Goal: Information Seeking & Learning: Learn about a topic

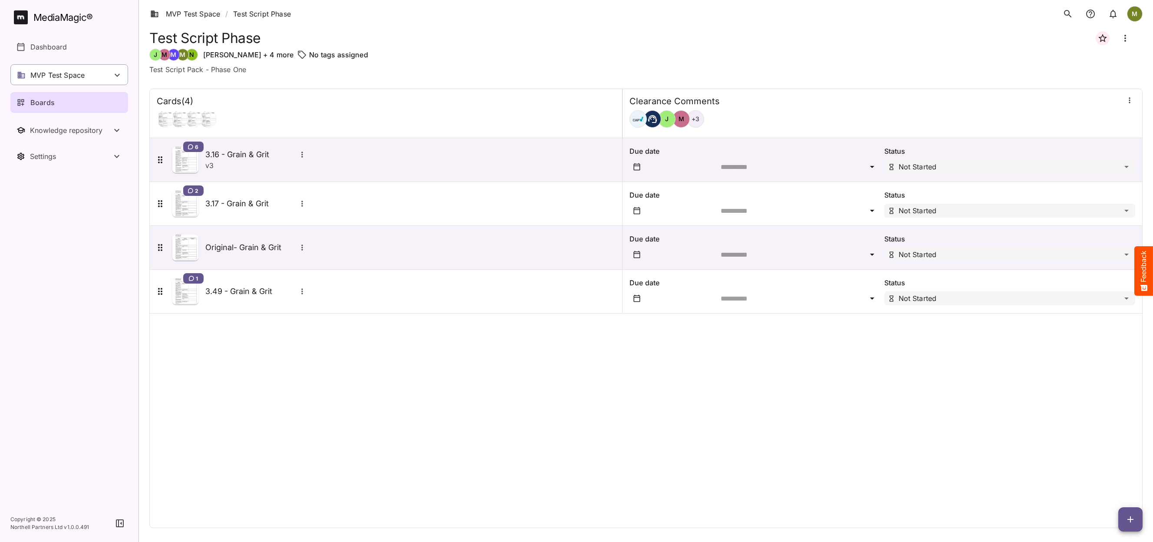
click at [47, 74] on p "MVP Test Space" at bounding box center [57, 75] width 54 height 10
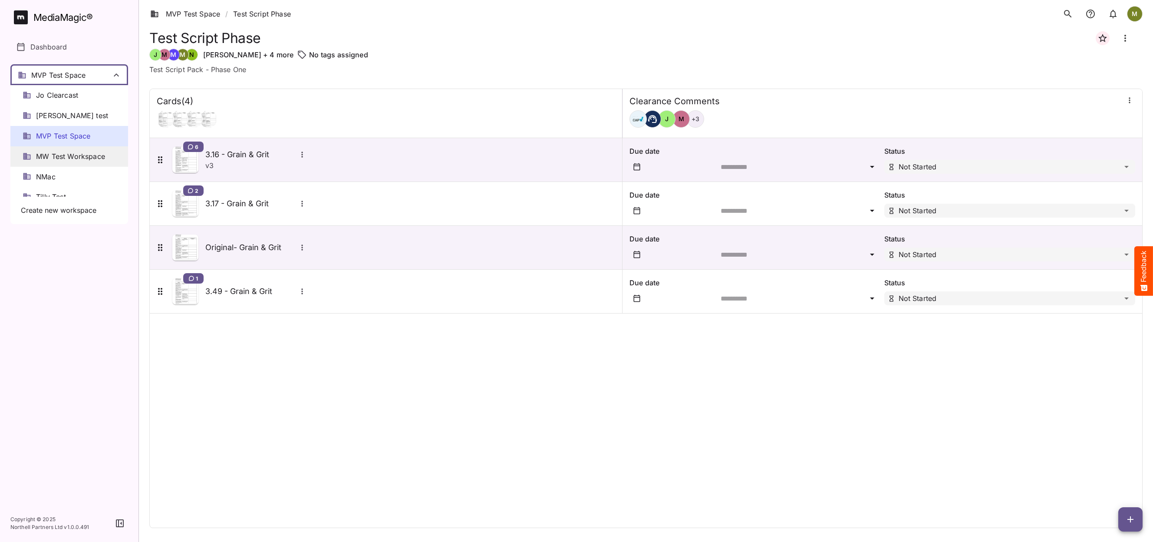
click at [53, 157] on span "MW Test Workspace" at bounding box center [70, 157] width 69 height 10
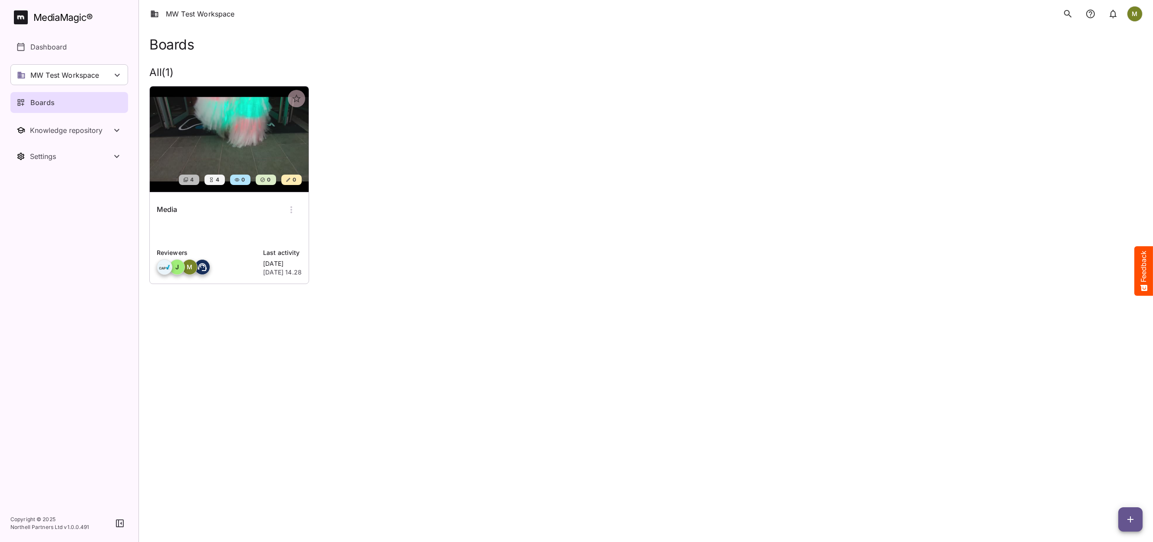
click at [251, 227] on p at bounding box center [229, 232] width 145 height 17
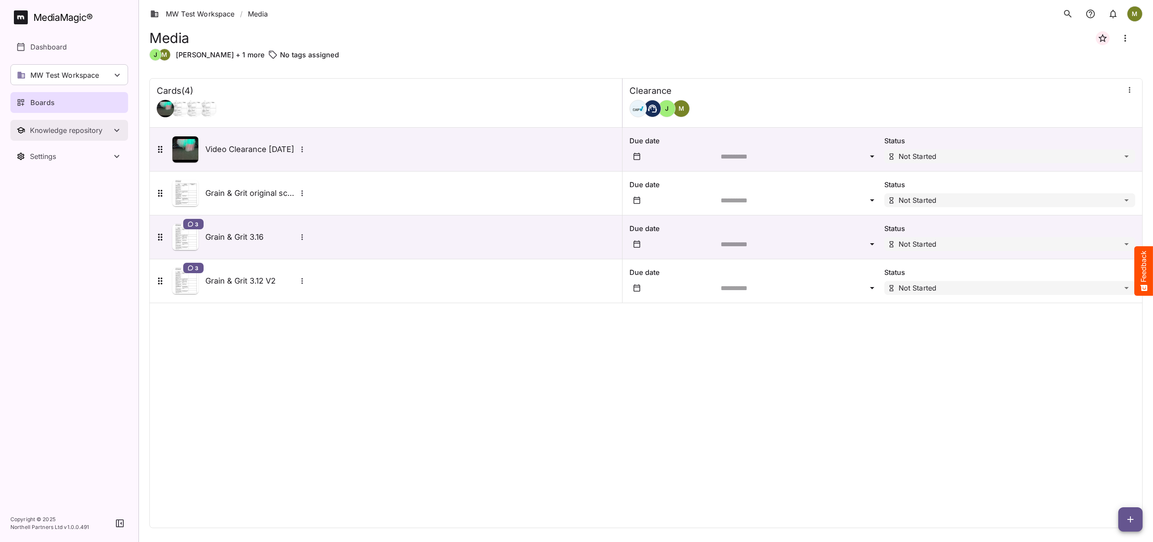
click at [54, 132] on div "Knowledge repository" at bounding box center [71, 130] width 82 height 9
click at [50, 175] on p "Substantiation" at bounding box center [53, 177] width 47 height 10
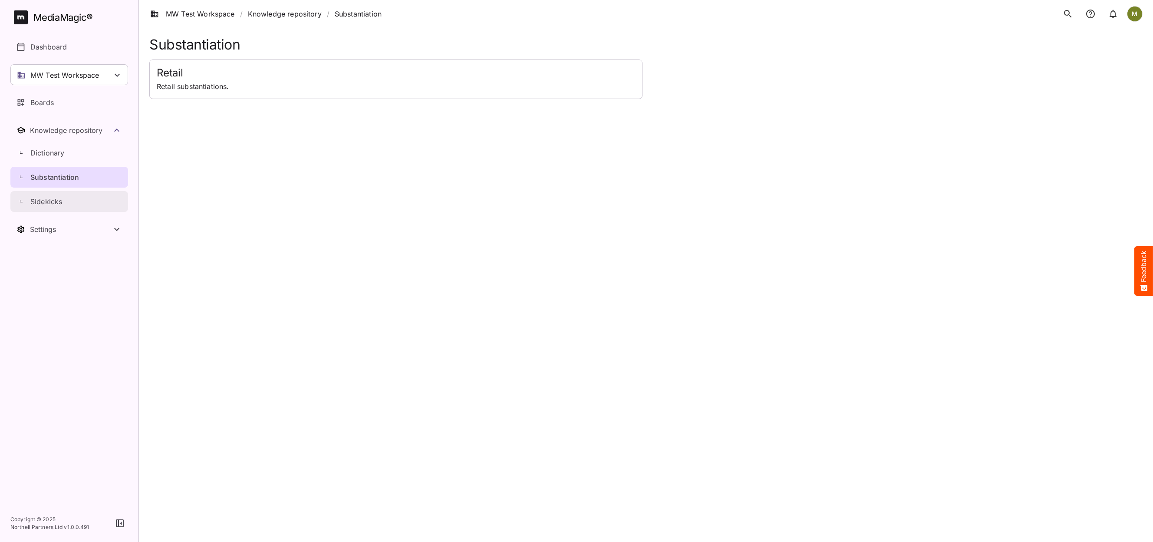
click at [59, 202] on p "Sidekicks" at bounding box center [46, 201] width 32 height 10
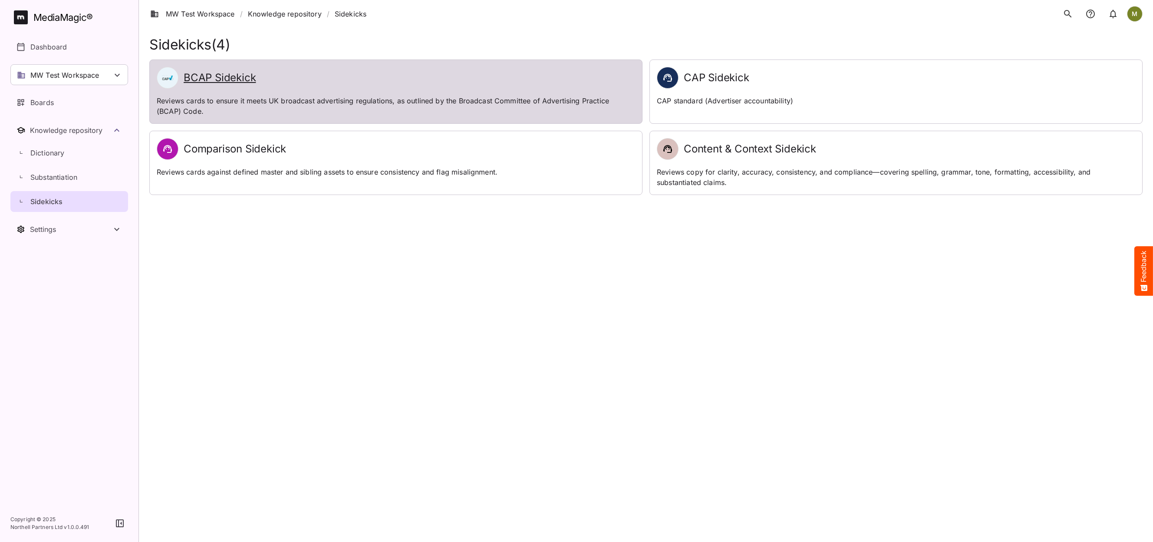
click at [297, 99] on p "Reviews cards to ensure it meets UK broadcast advertising regulations, as outli…" at bounding box center [396, 106] width 478 height 21
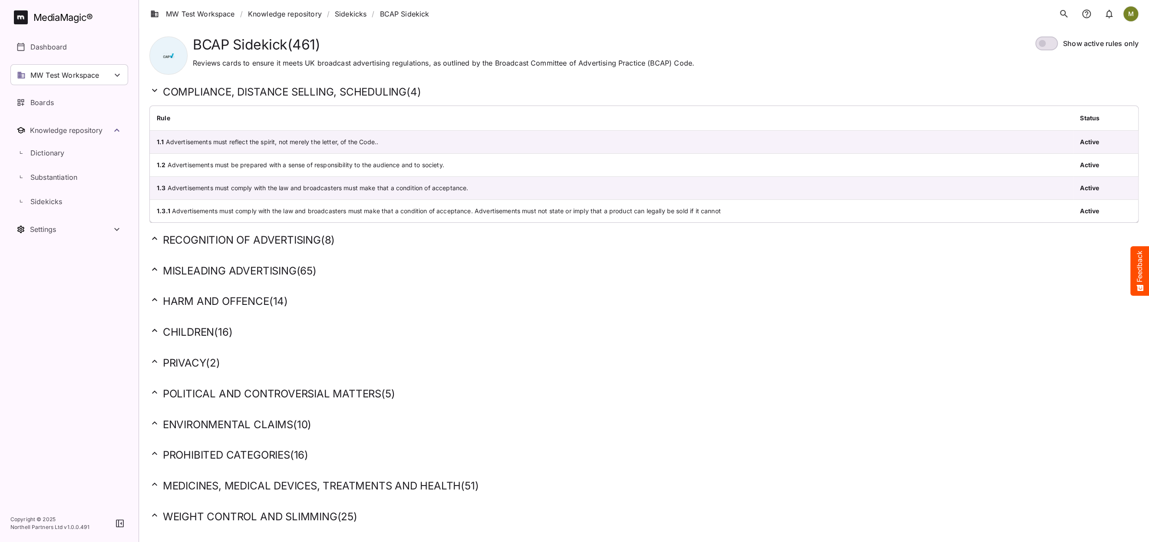
click at [154, 268] on icon at bounding box center [154, 269] width 10 height 10
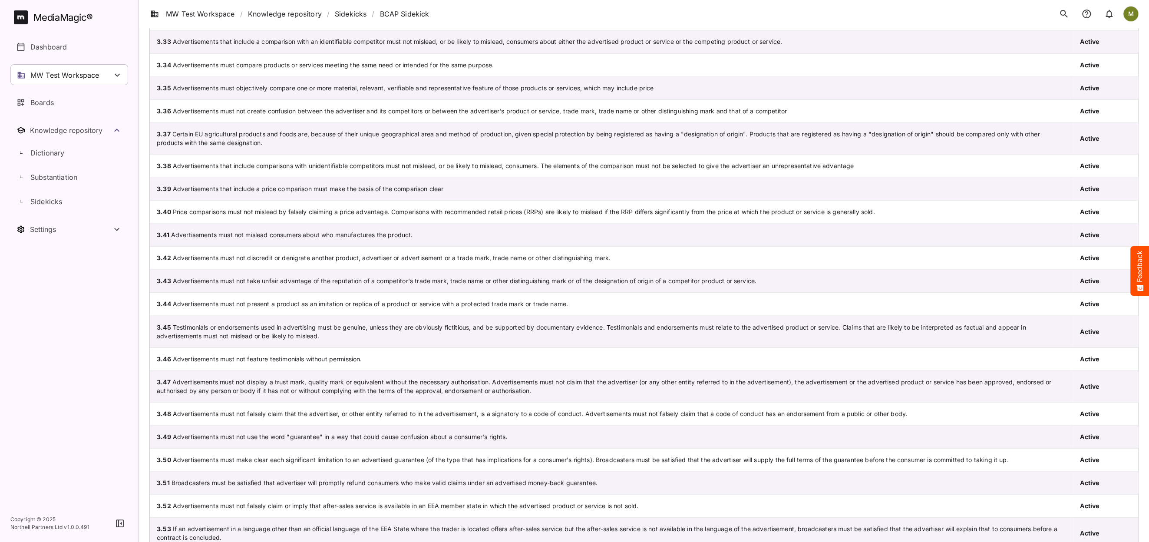
scroll to position [1606, 0]
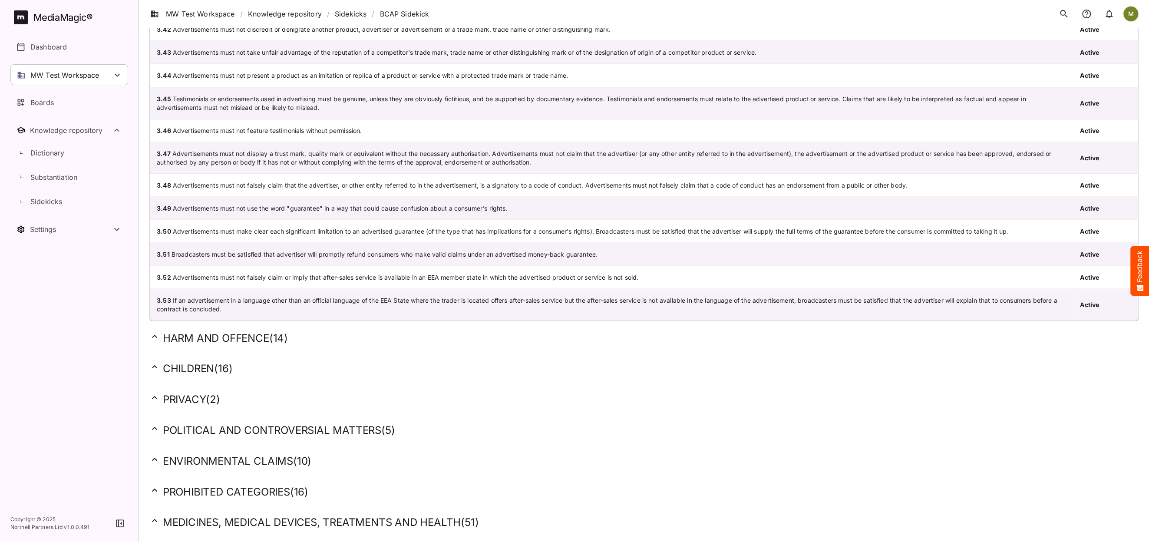
click at [156, 331] on icon at bounding box center [154, 336] width 10 height 10
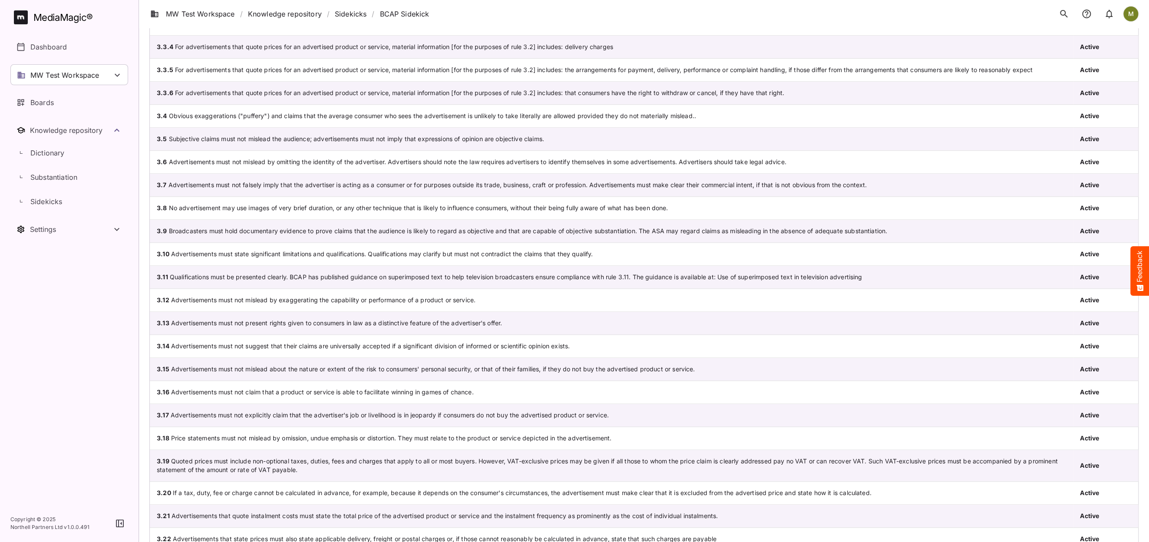
scroll to position [0, 0]
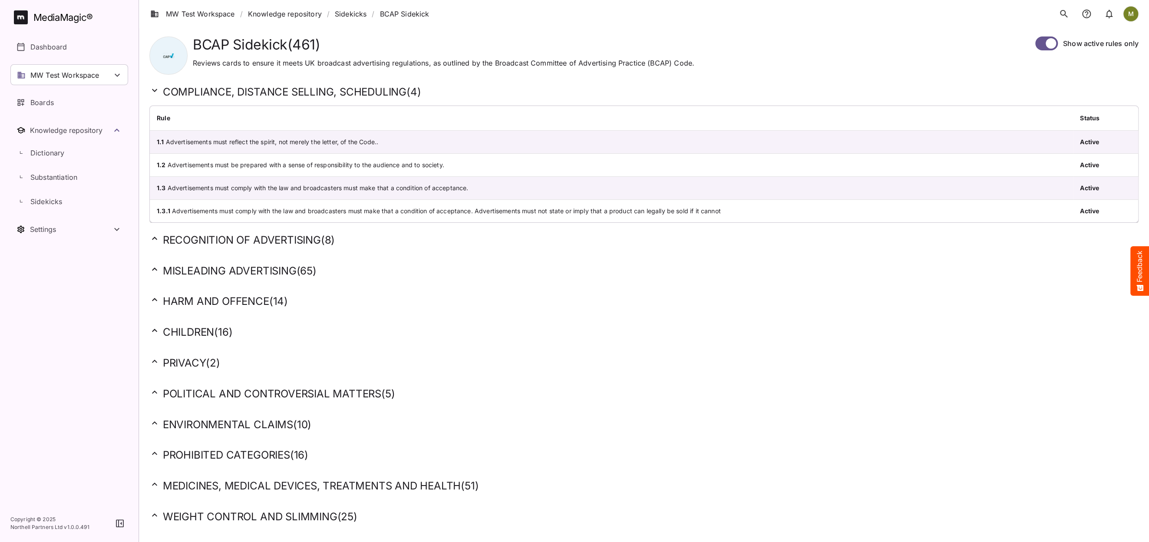
click at [155, 236] on icon at bounding box center [154, 238] width 10 height 10
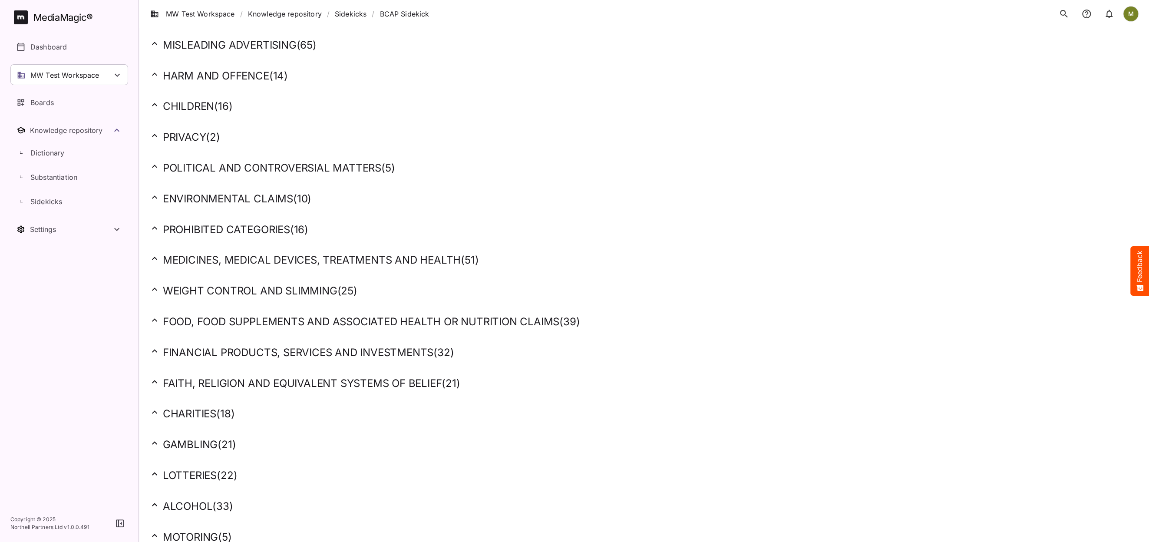
scroll to position [478, 0]
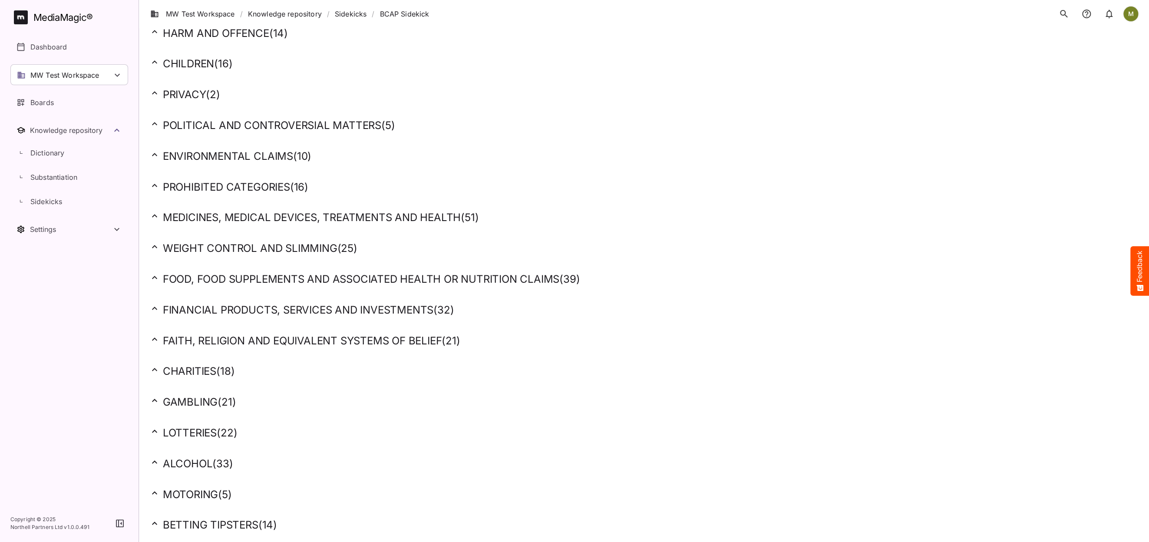
click at [152, 149] on icon at bounding box center [154, 154] width 10 height 10
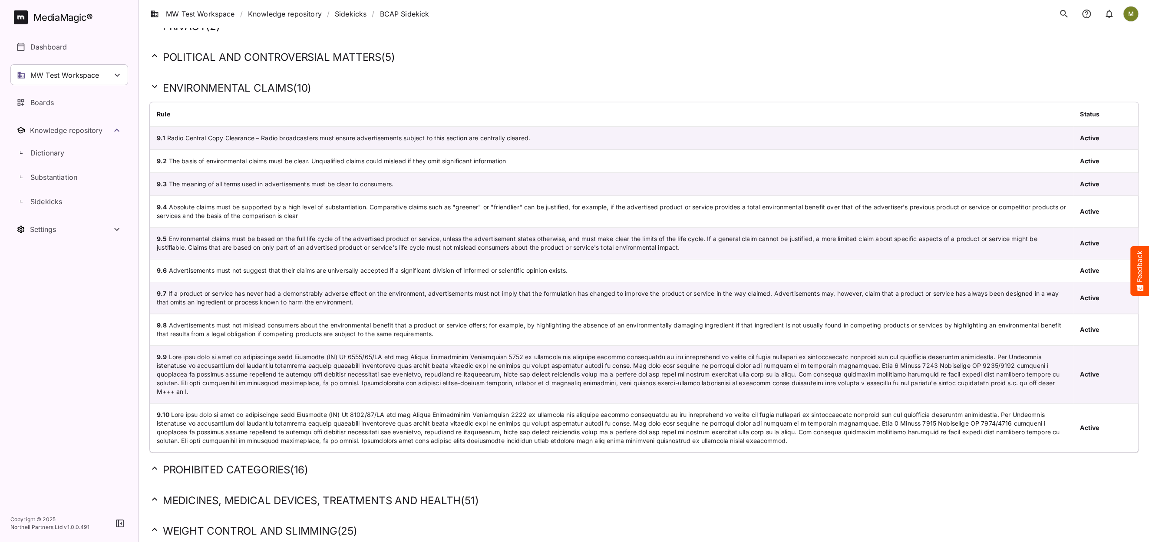
scroll to position [738, 0]
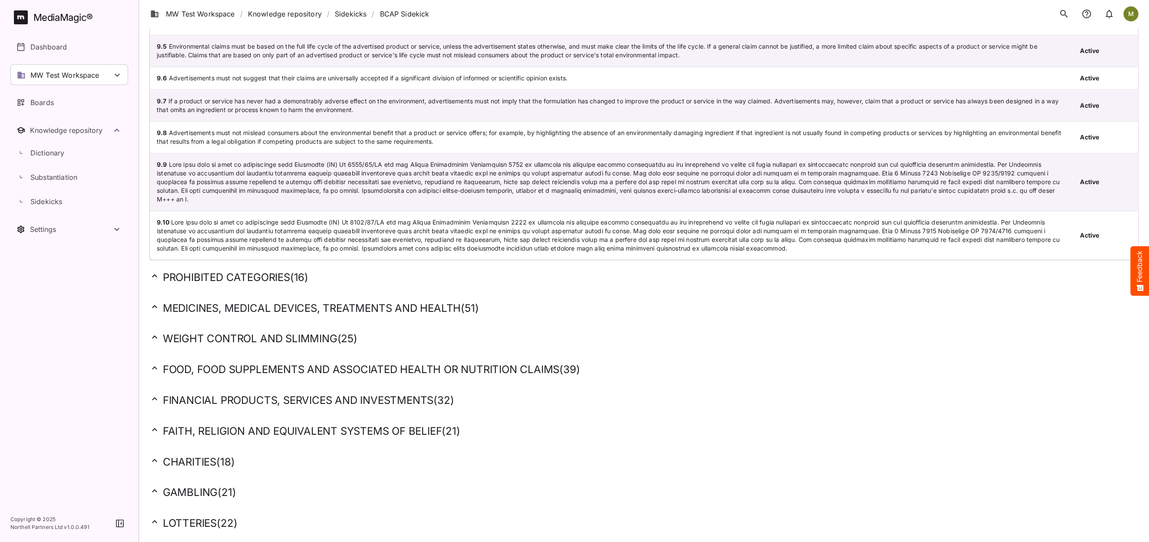
click at [157, 270] on icon at bounding box center [154, 275] width 10 height 10
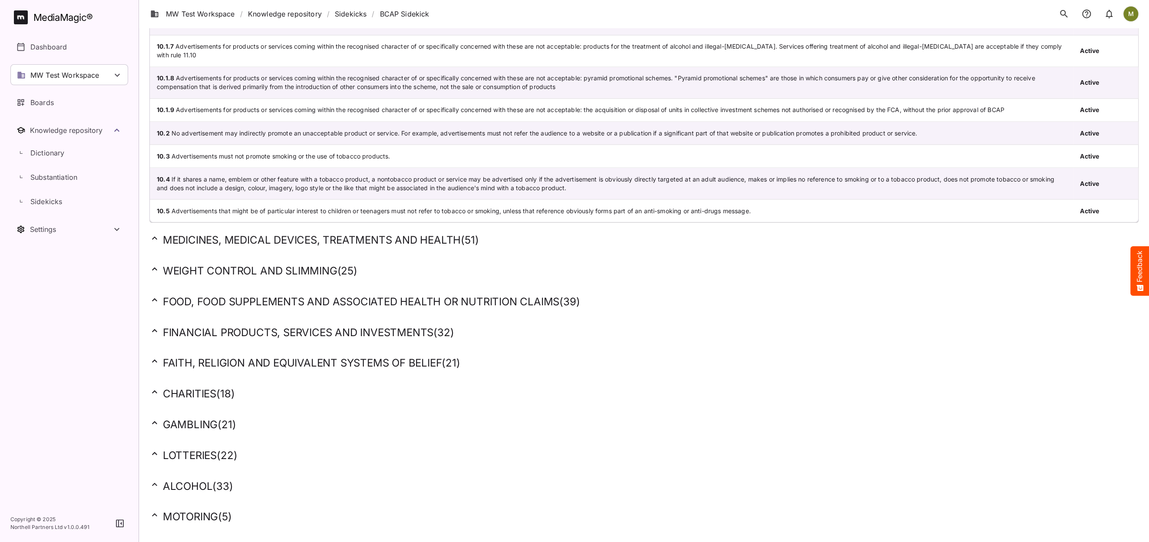
scroll to position [1346, 0]
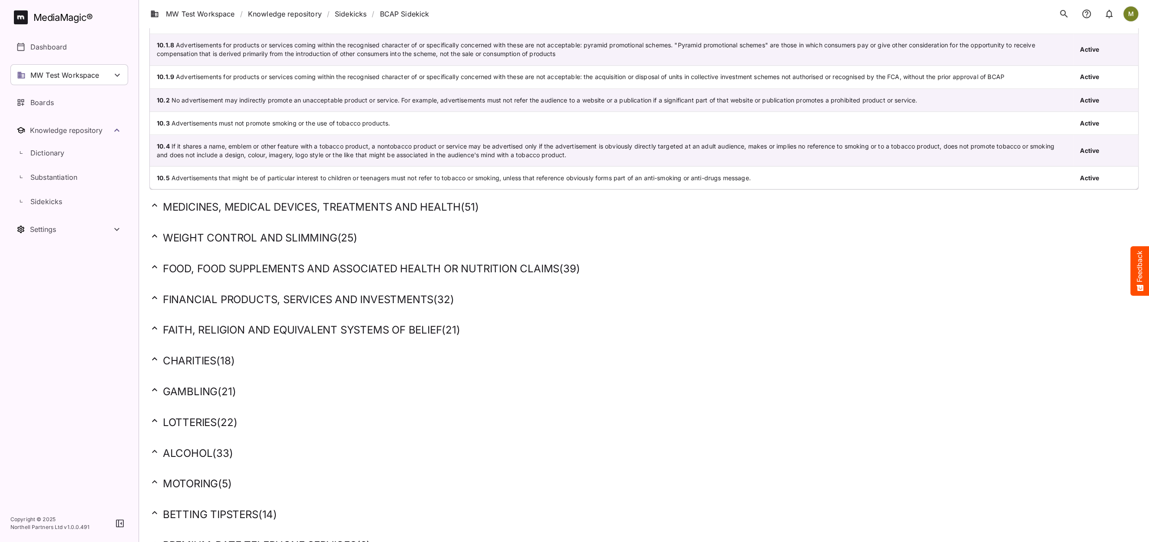
click at [154, 323] on icon at bounding box center [154, 328] width 10 height 10
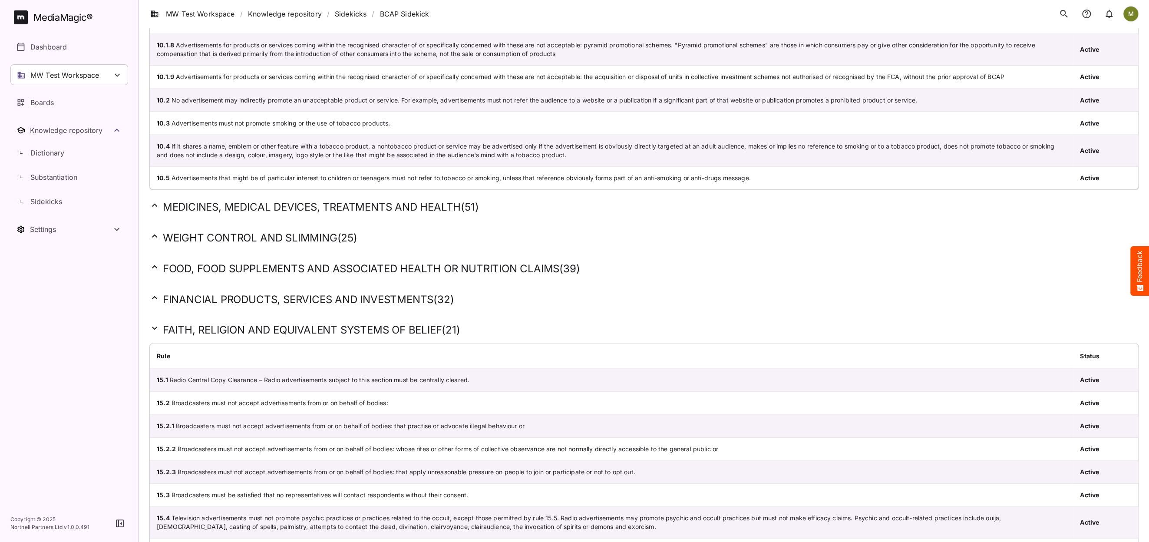
click at [153, 296] on icon at bounding box center [154, 297] width 5 height 3
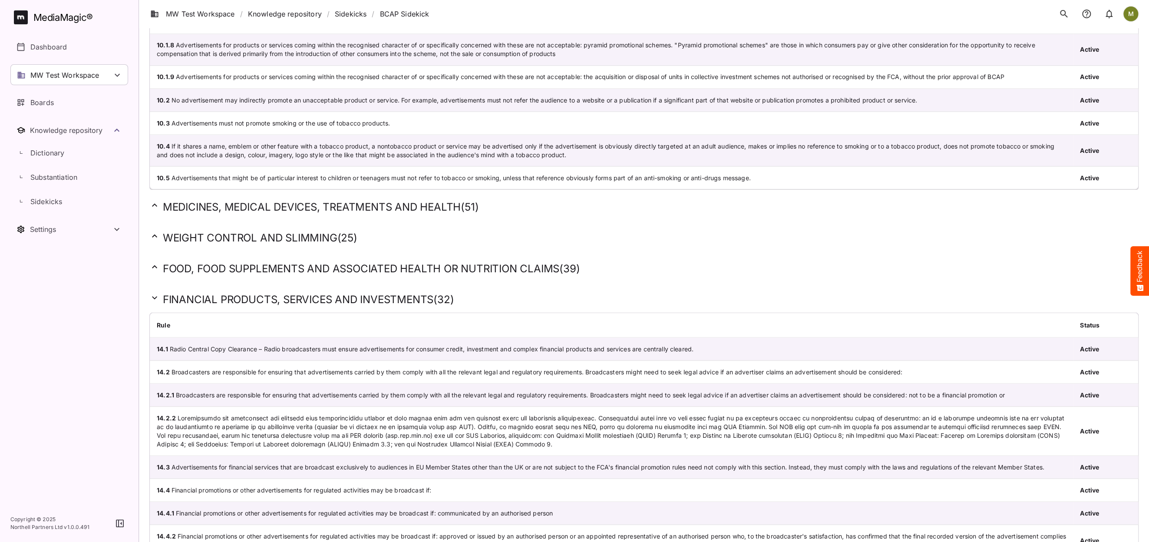
click at [158, 261] on icon at bounding box center [154, 266] width 10 height 10
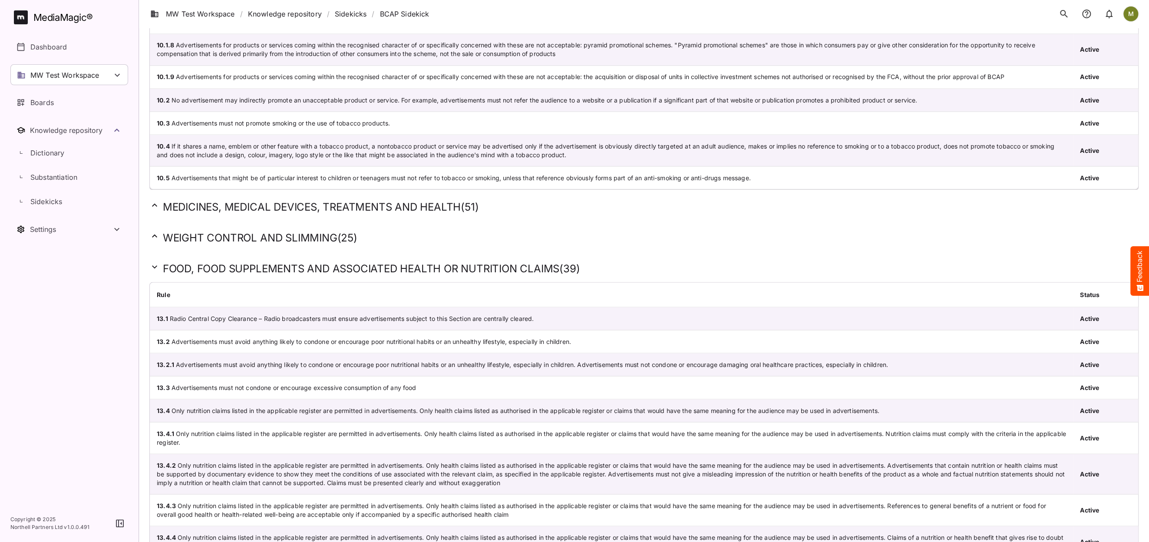
click at [155, 231] on icon at bounding box center [154, 236] width 10 height 10
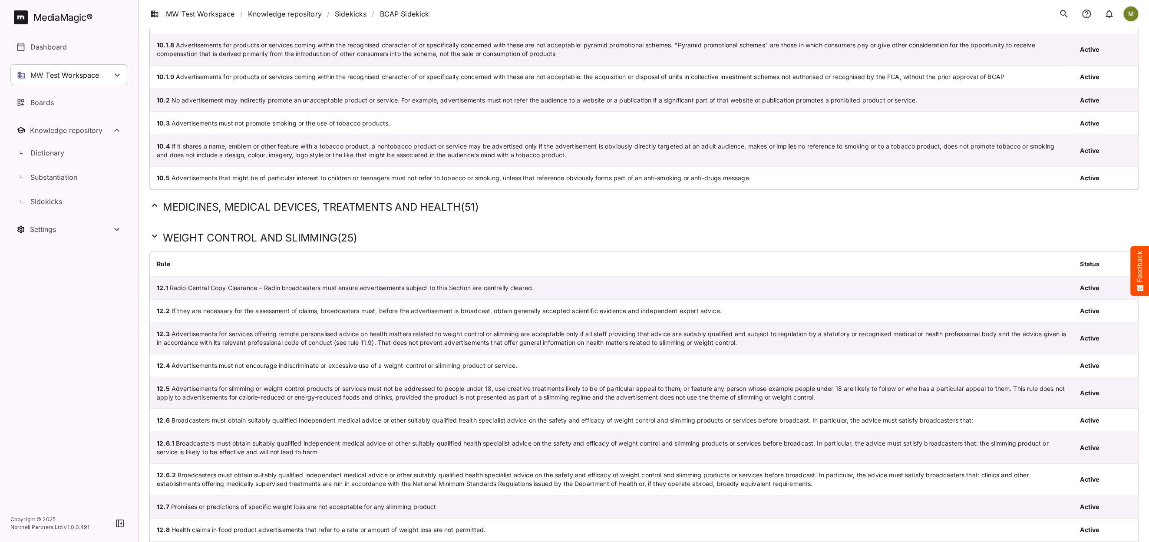
click at [159, 200] on icon at bounding box center [154, 205] width 10 height 10
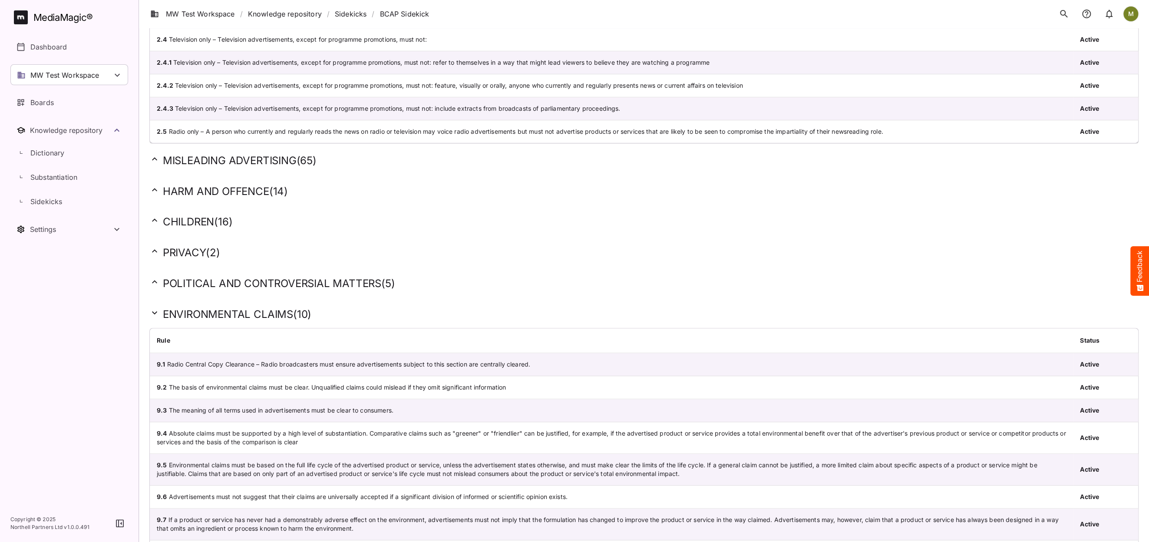
scroll to position [0, 0]
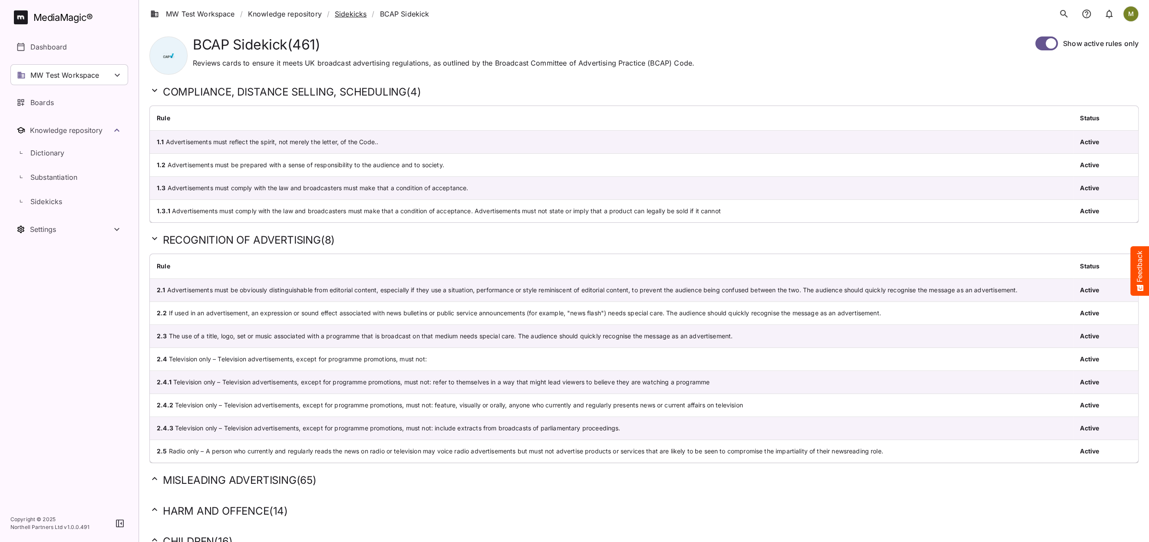
click at [353, 14] on link "Sidekicks" at bounding box center [351, 14] width 32 height 10
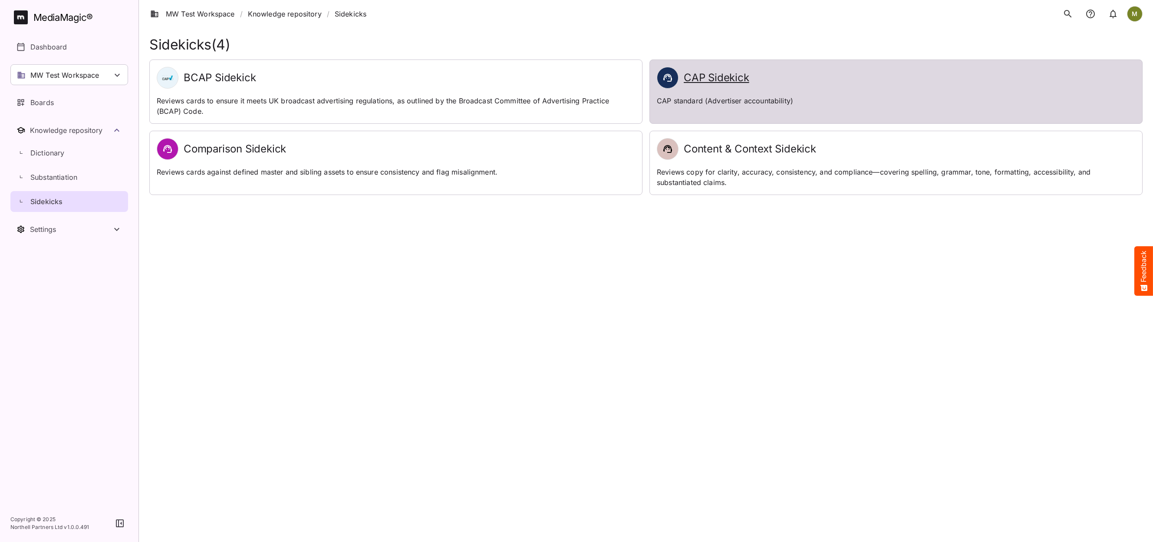
click at [719, 80] on h2 "CAP Sidekick" at bounding box center [717, 78] width 66 height 13
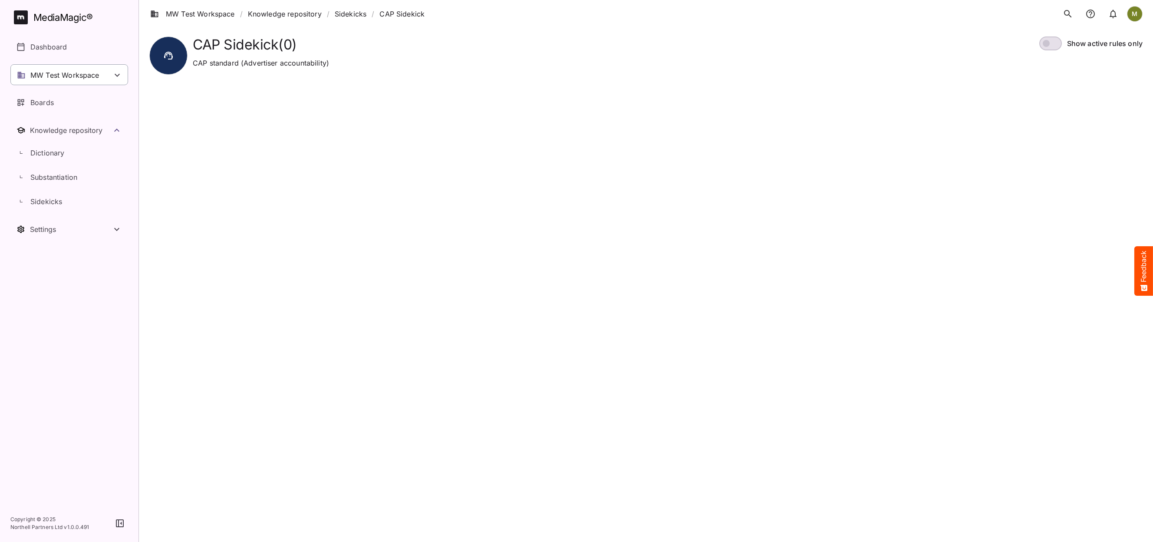
click at [43, 77] on p "MW Test Workspace" at bounding box center [64, 75] width 69 height 10
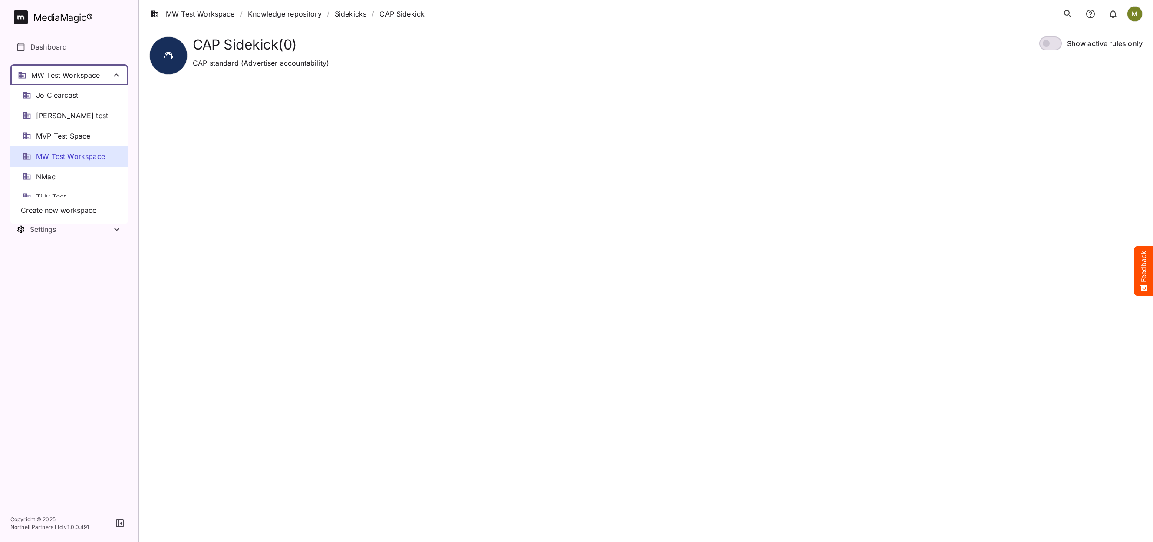
click at [43, 77] on div at bounding box center [576, 271] width 1153 height 542
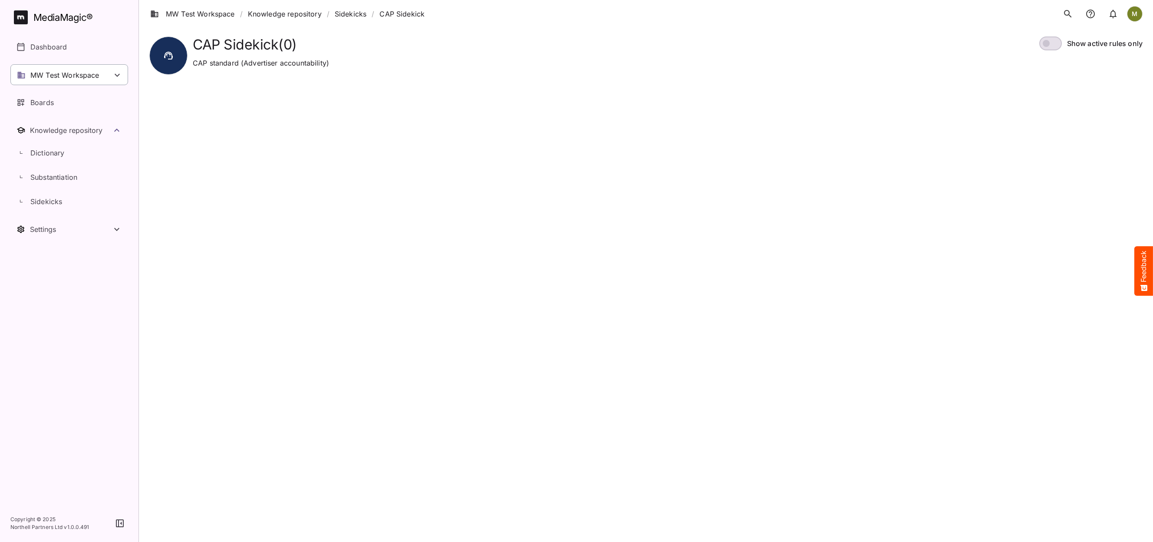
click at [43, 77] on p "MW Test Workspace" at bounding box center [64, 75] width 69 height 10
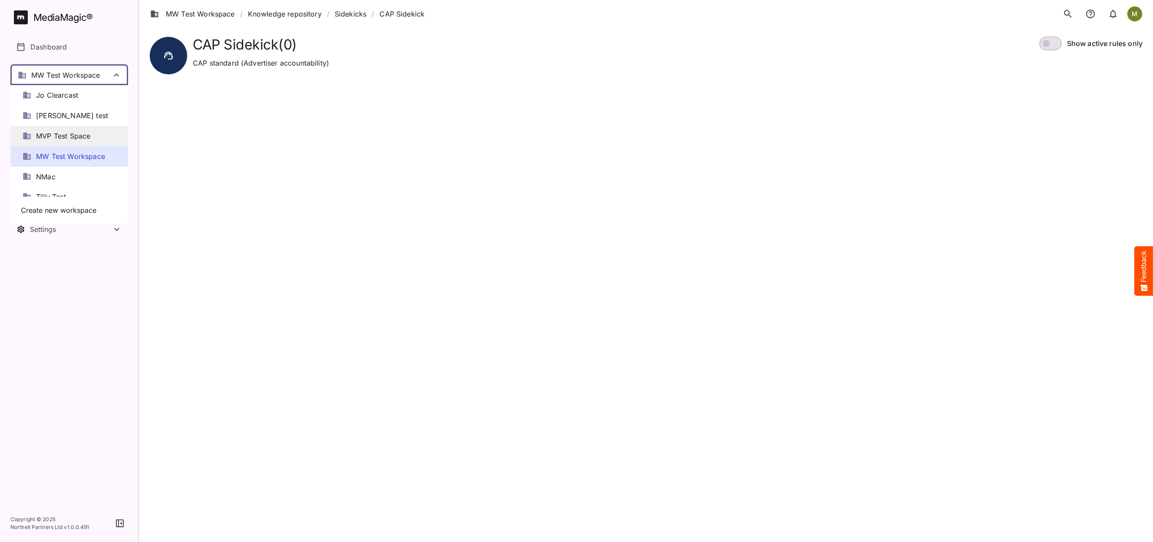
click at [36, 139] on div "MVP Test Space" at bounding box center [69, 136] width 118 height 20
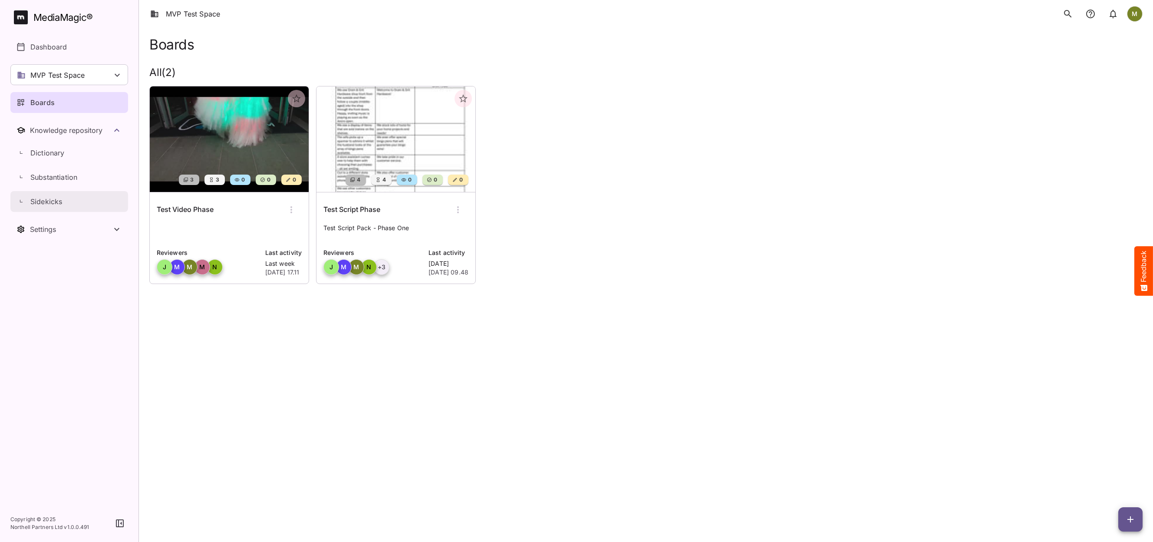
click at [50, 204] on p "Sidekicks" at bounding box center [46, 201] width 32 height 10
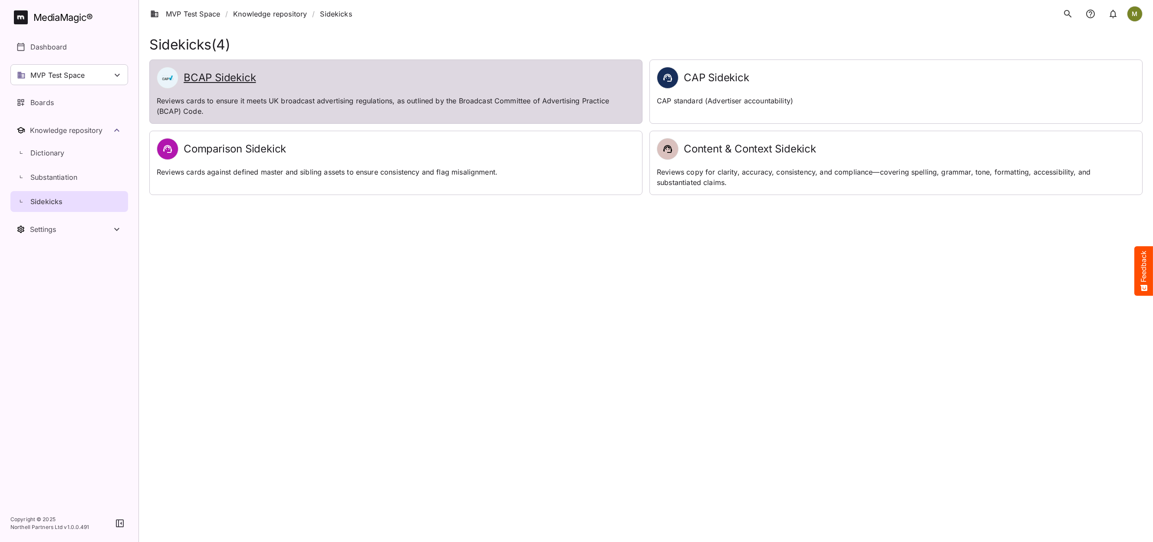
click at [231, 80] on h2 "BCAP Sidekick" at bounding box center [220, 78] width 72 height 13
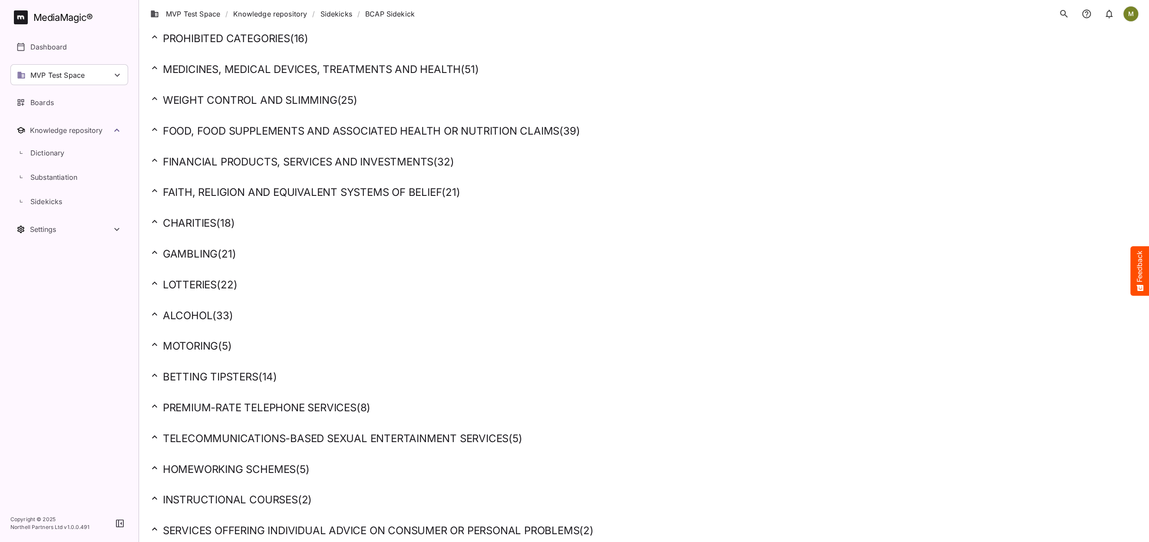
scroll to position [556, 0]
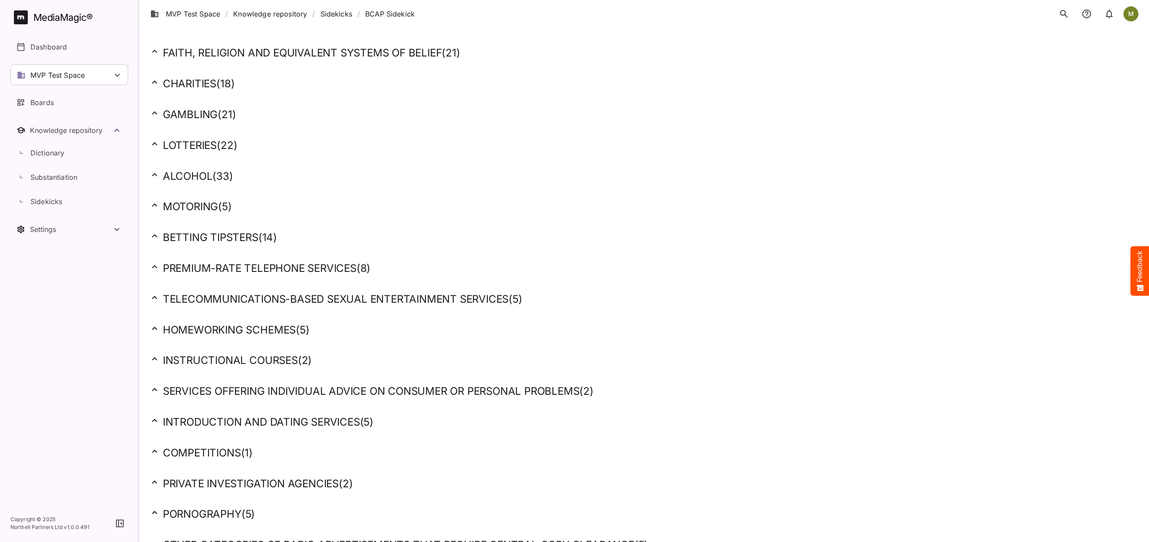
click at [179, 507] on h2 "PORNOGRAPHY ( 5 )" at bounding box center [643, 513] width 989 height 13
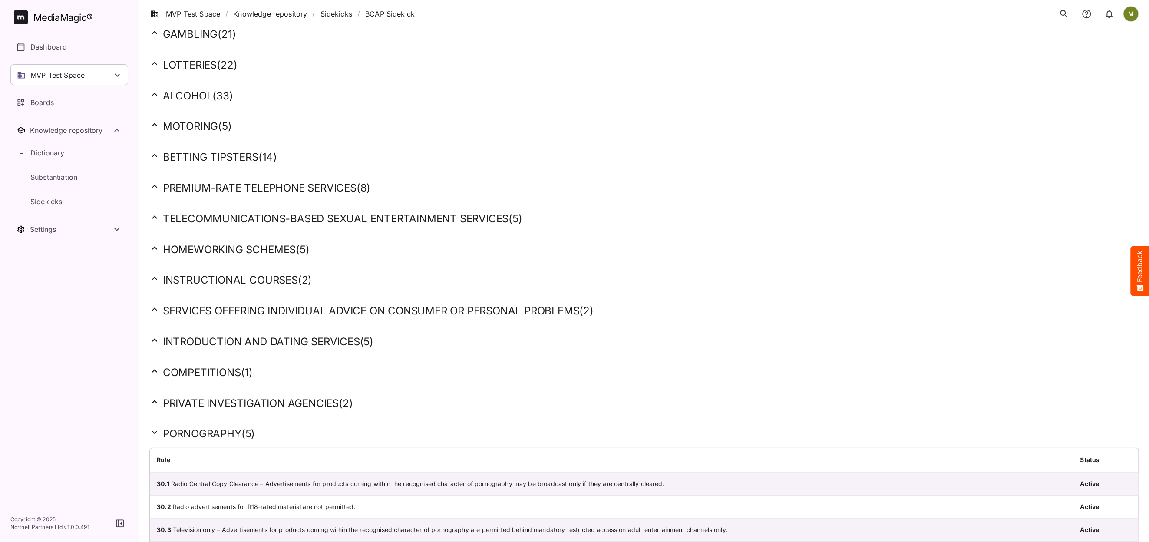
scroll to position [713, 0]
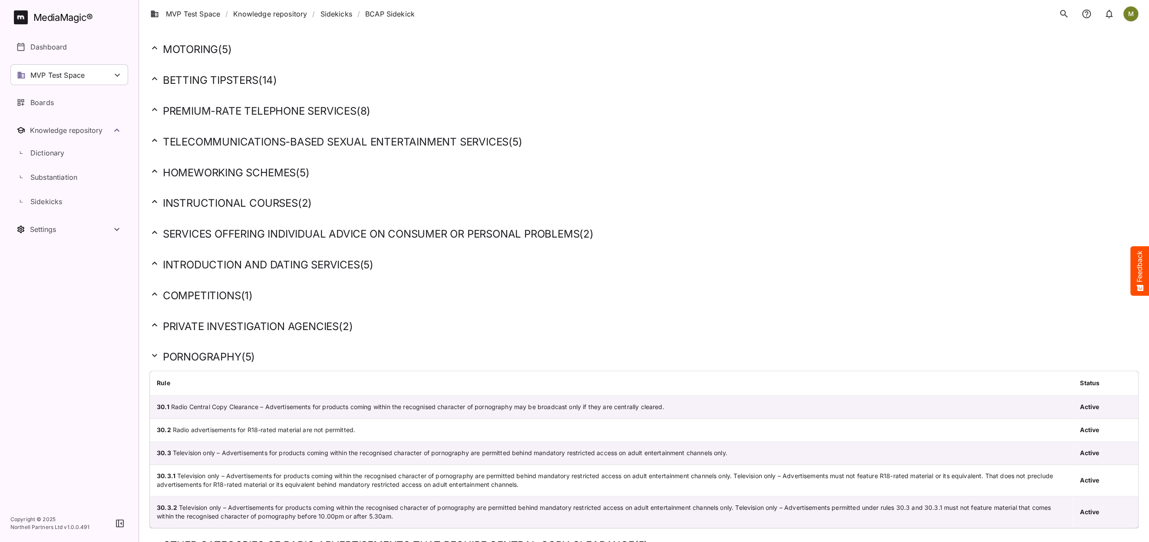
click at [153, 354] on icon at bounding box center [154, 355] width 5 height 3
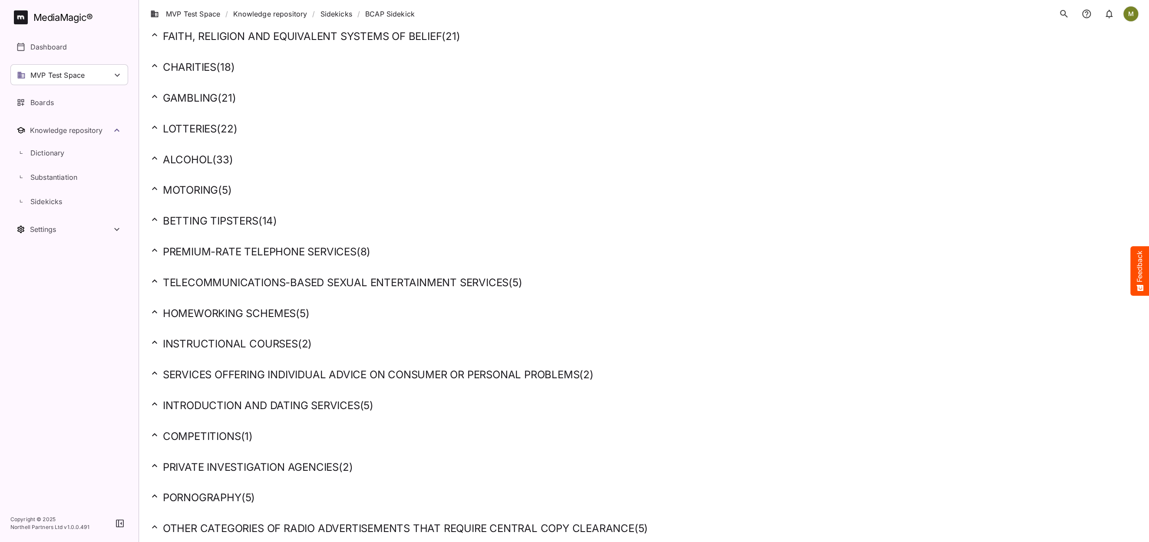
scroll to position [556, 0]
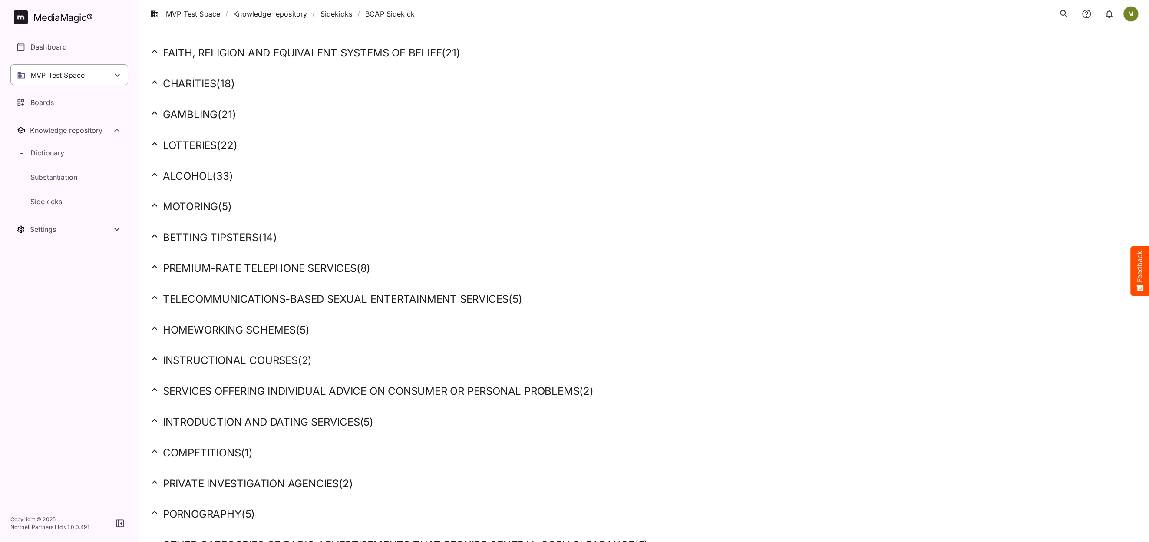
click at [83, 72] on p "MVP Test Space" at bounding box center [57, 75] width 54 height 10
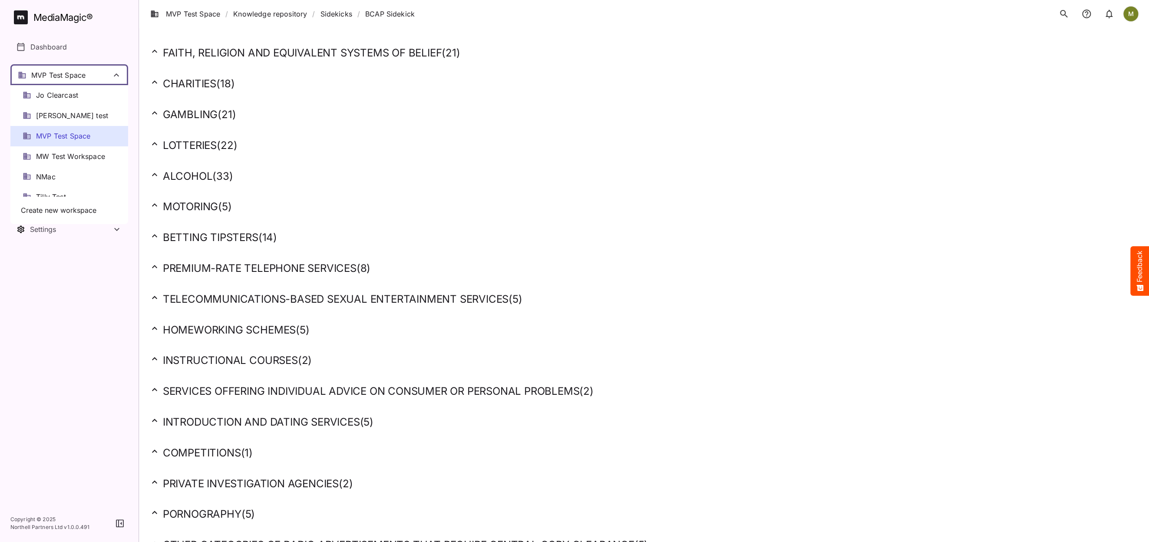
click at [114, 79] on div at bounding box center [574, 271] width 1149 height 542
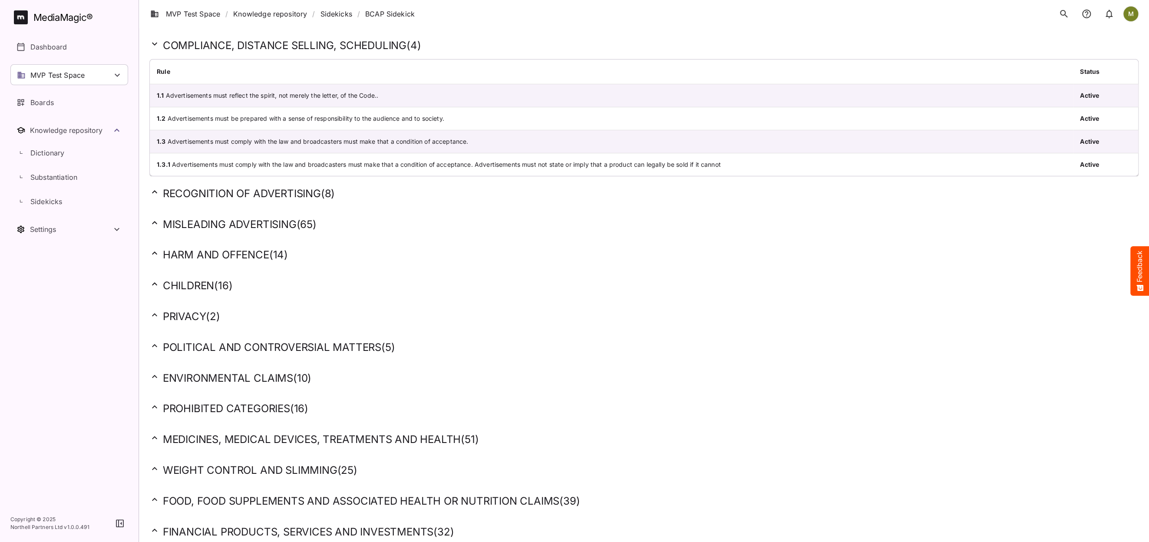
scroll to position [0, 0]
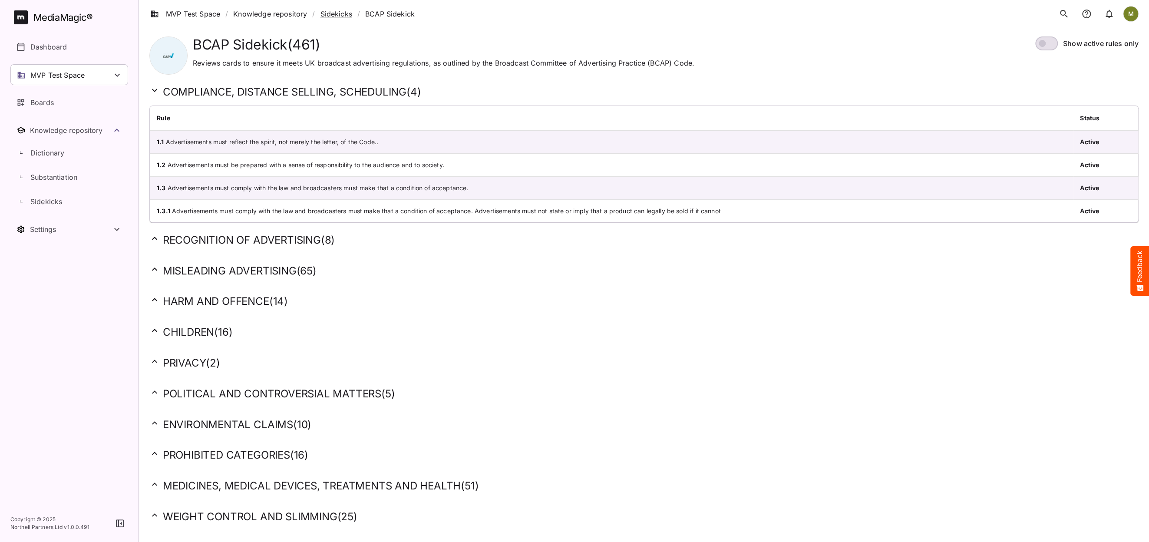
click at [325, 15] on link "Sidekicks" at bounding box center [336, 14] width 32 height 10
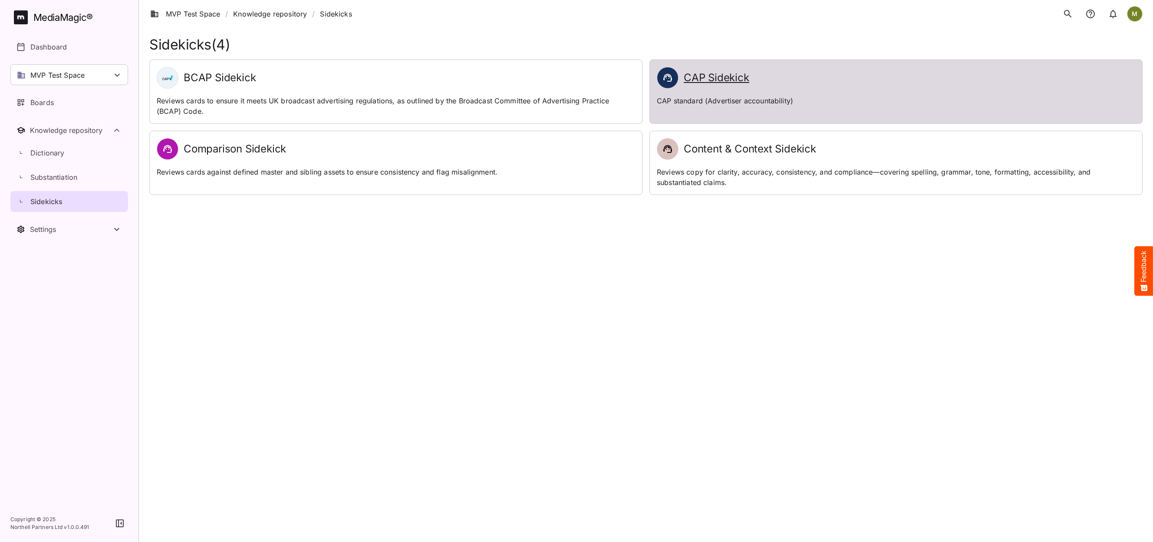
click at [702, 79] on h2 "CAP Sidekick" at bounding box center [717, 78] width 66 height 13
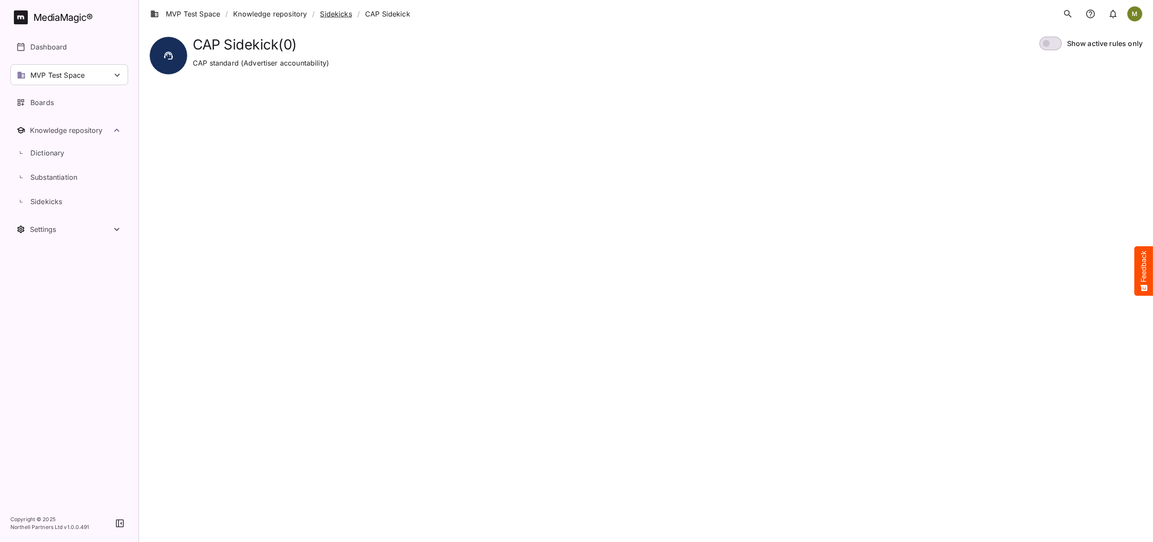
click at [342, 13] on link "Sidekicks" at bounding box center [336, 14] width 32 height 10
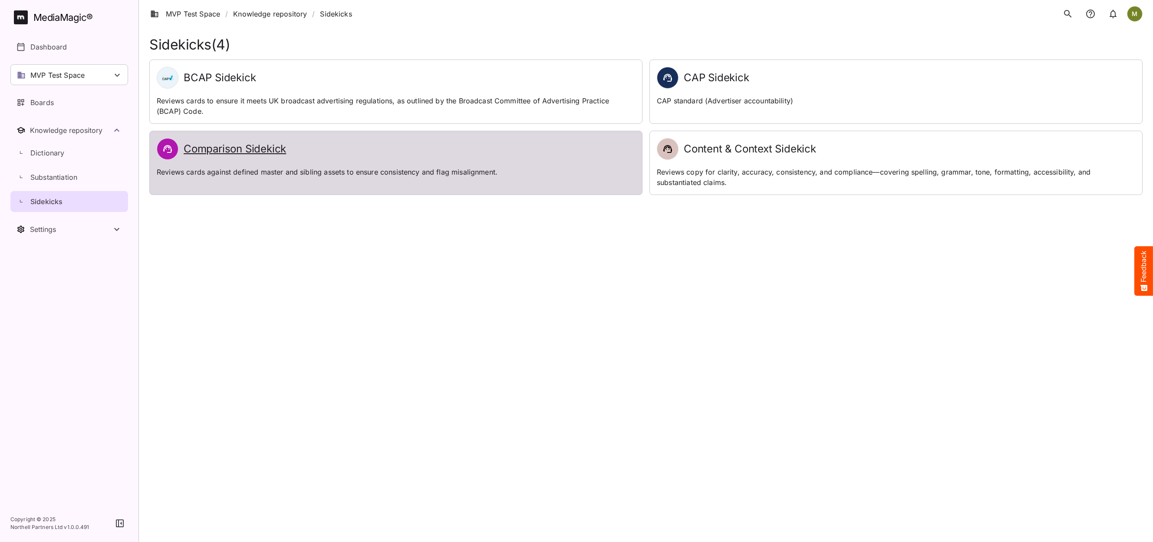
click at [217, 148] on h2 "Comparison Sidekick" at bounding box center [235, 149] width 102 height 13
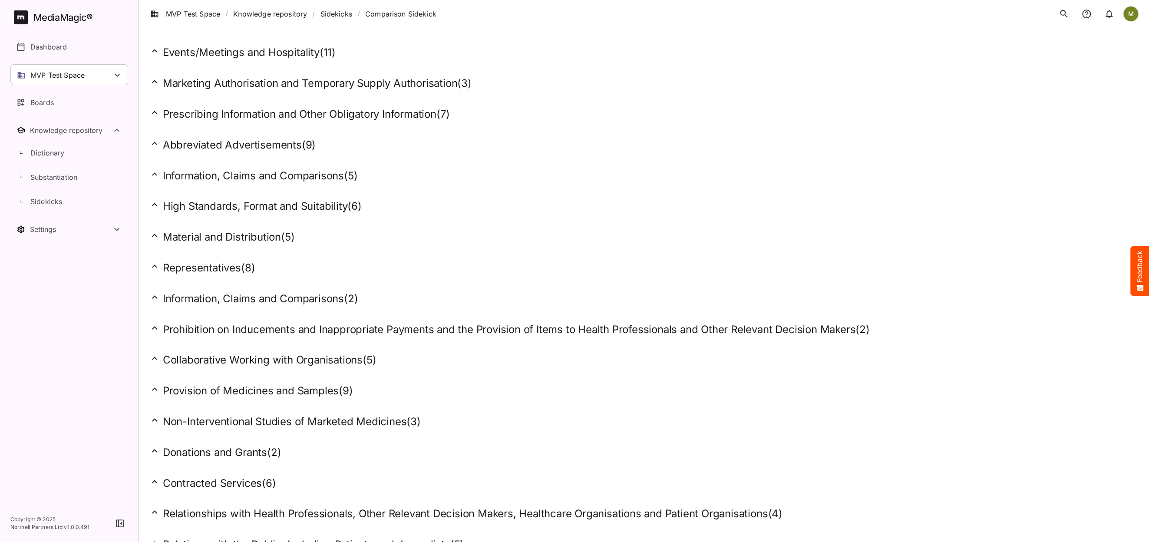
scroll to position [487, 0]
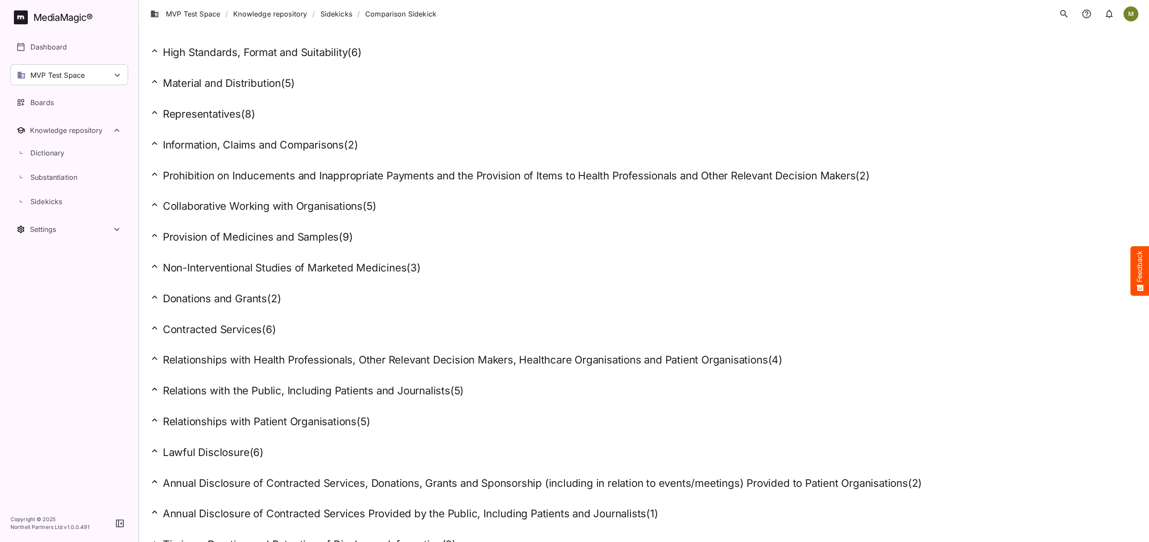
click at [194, 415] on h2 "Relationships with Patient Organisations ( 5 )" at bounding box center [643, 421] width 989 height 13
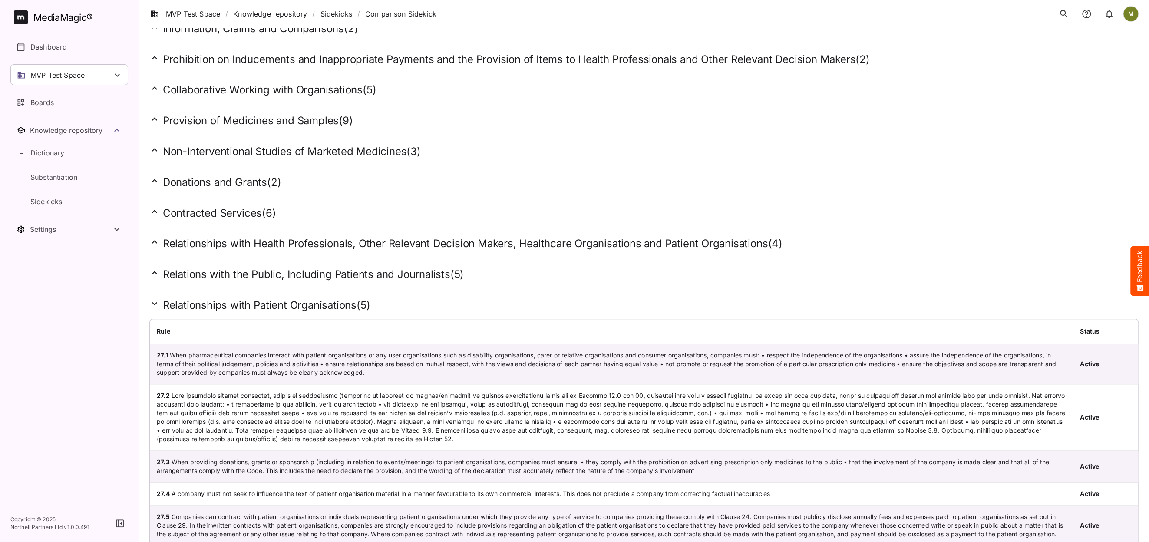
scroll to position [722, 0]
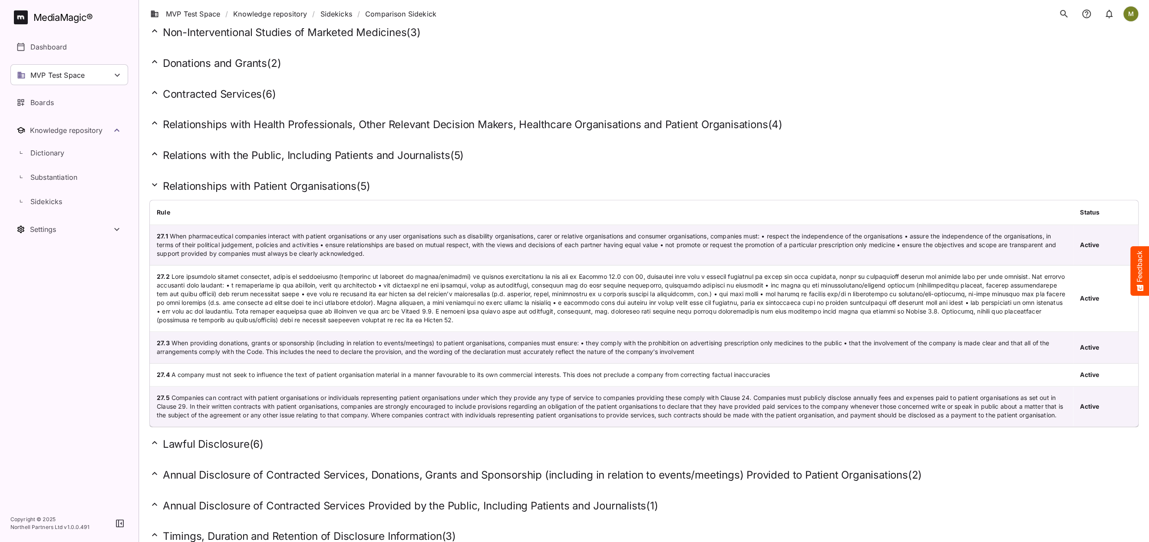
click at [247, 118] on h2 "Relationships with Health Professionals, Other Relevant Decision Makers, Health…" at bounding box center [643, 124] width 989 height 13
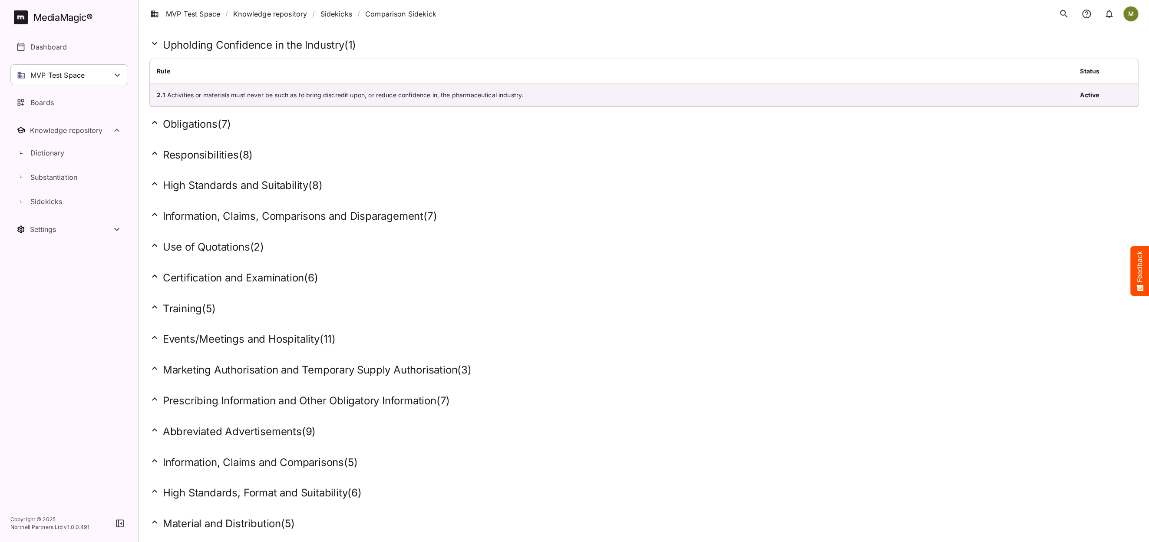
scroll to position [0, 0]
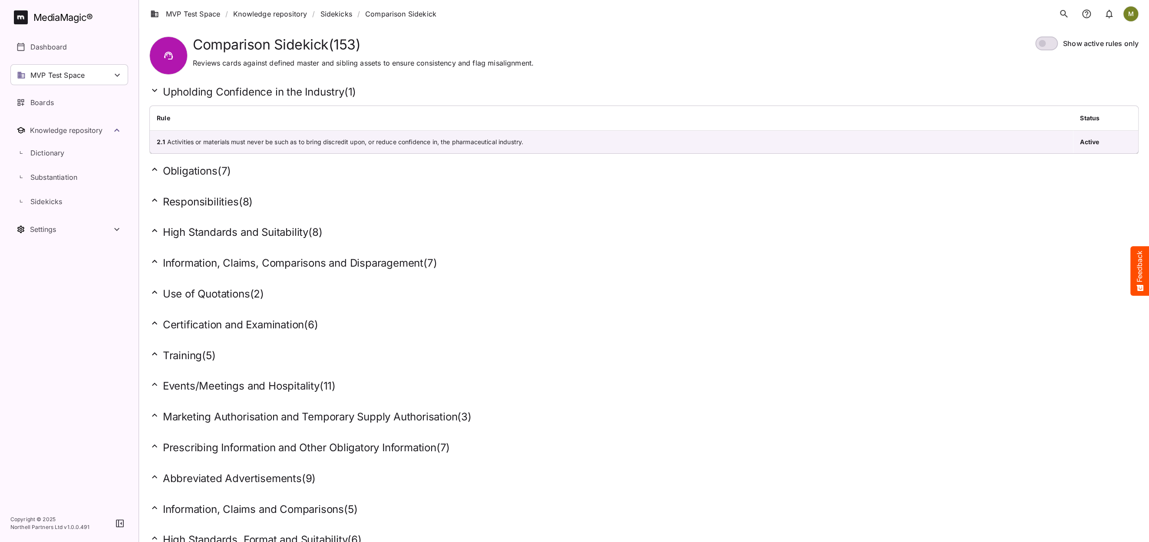
click at [186, 326] on h2 "Certification and Examination ( 6 )" at bounding box center [643, 324] width 989 height 13
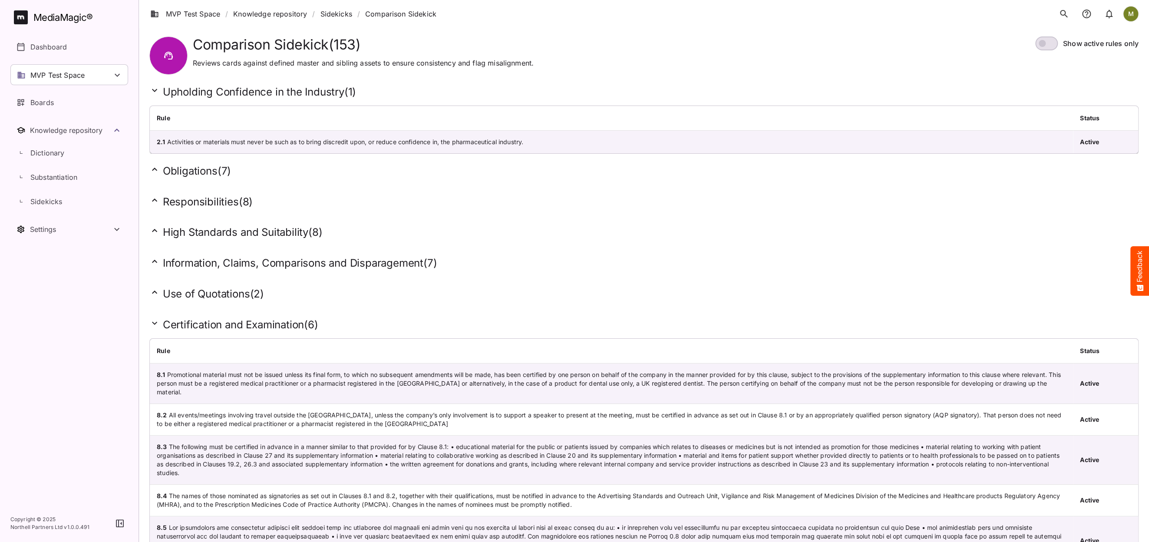
click at [187, 227] on h2 "High Standards and Suitability ( 8 )" at bounding box center [643, 231] width 989 height 13
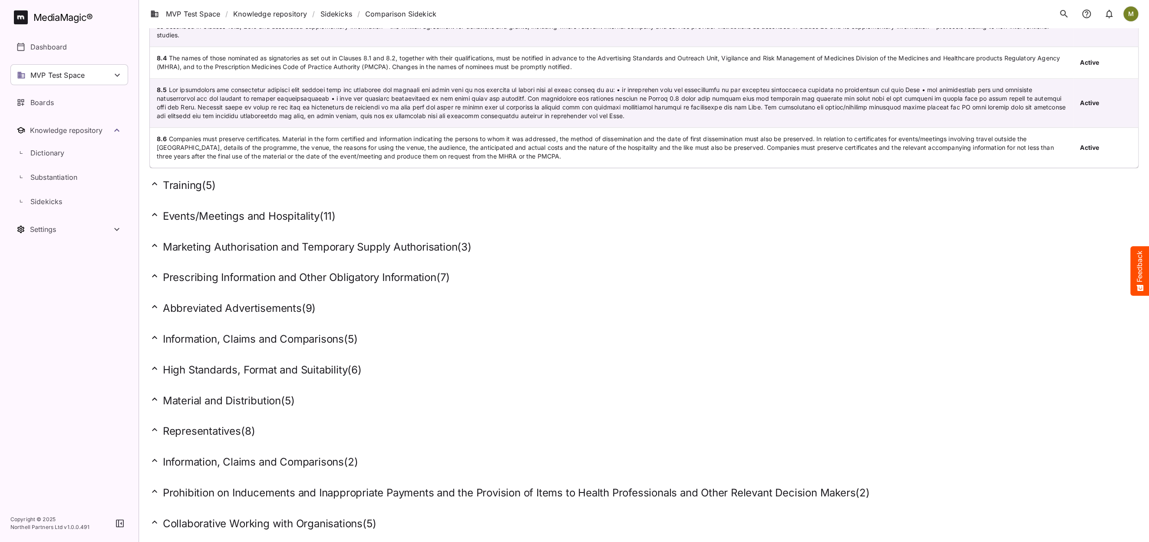
scroll to position [658, 0]
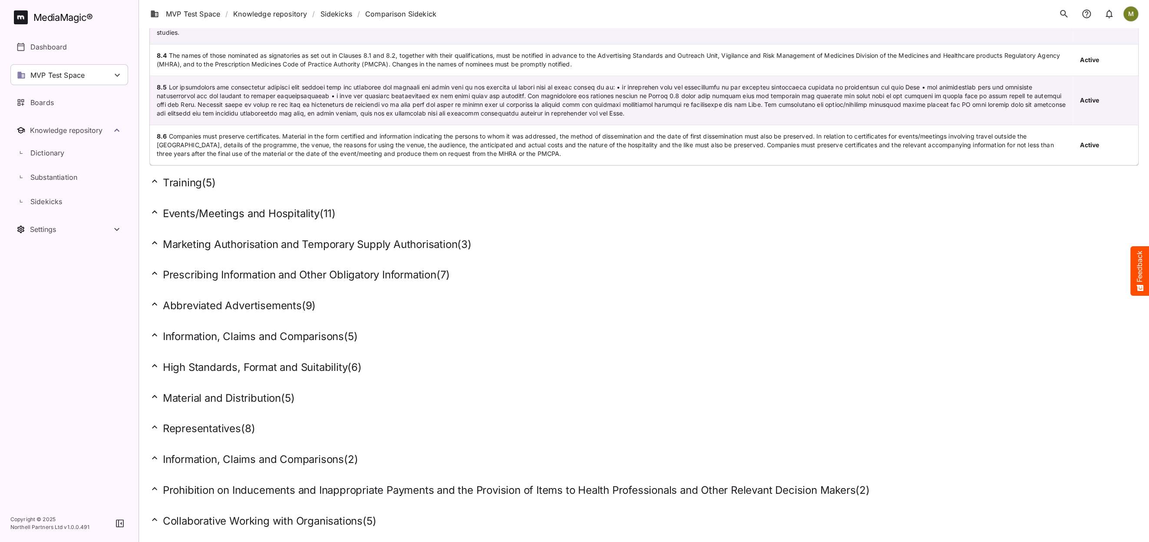
click at [249, 391] on h2 "Material and Distribution ( 5 )" at bounding box center [643, 397] width 989 height 13
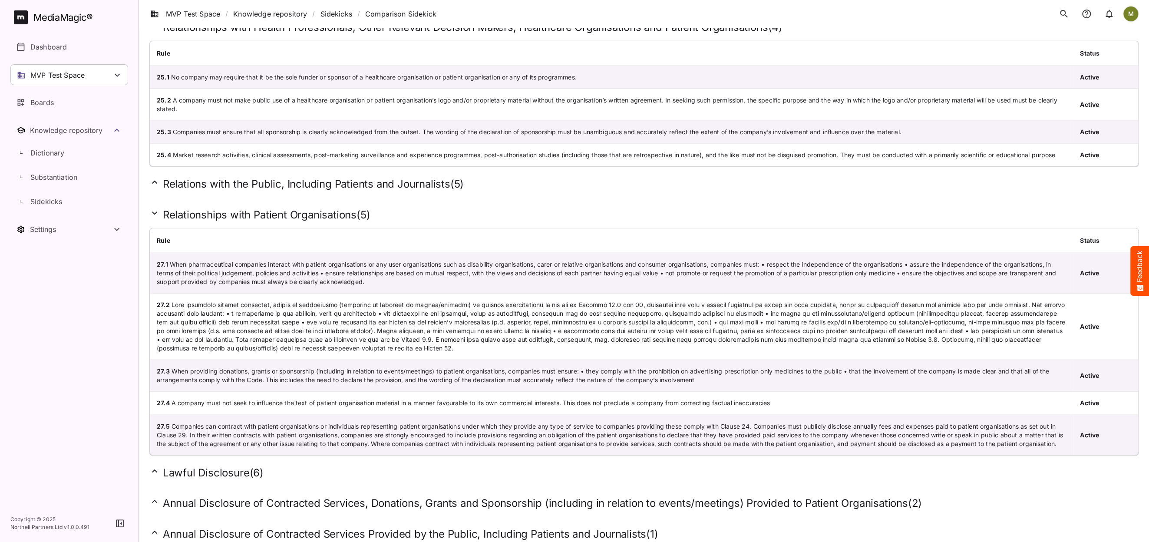
scroll to position [1463, 0]
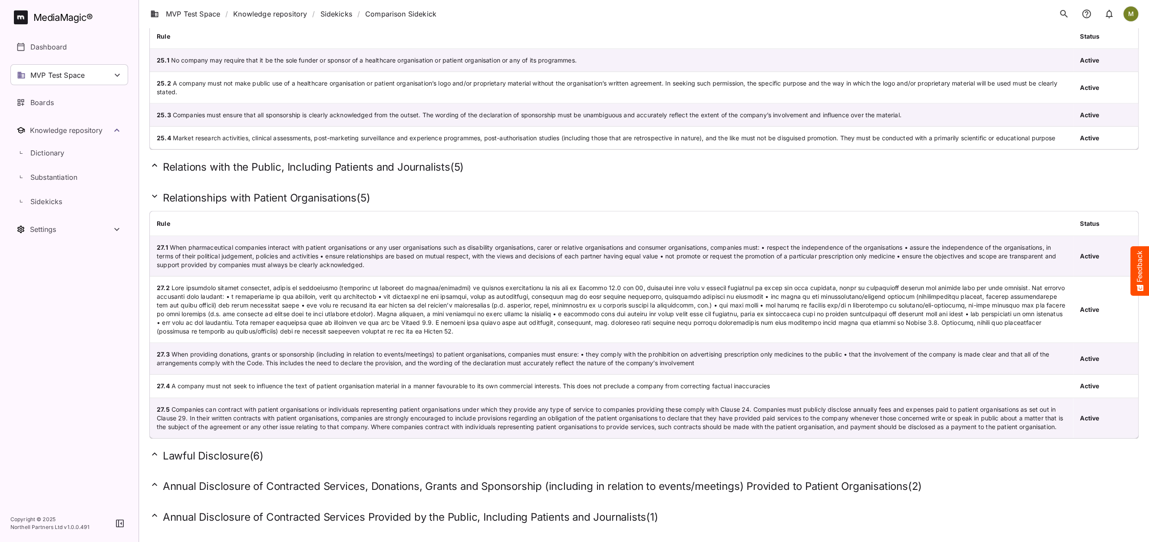
click at [234, 510] on h2 "Annual Disclosure of Contracted Services Provided by the Public, Including Pati…" at bounding box center [643, 516] width 989 height 13
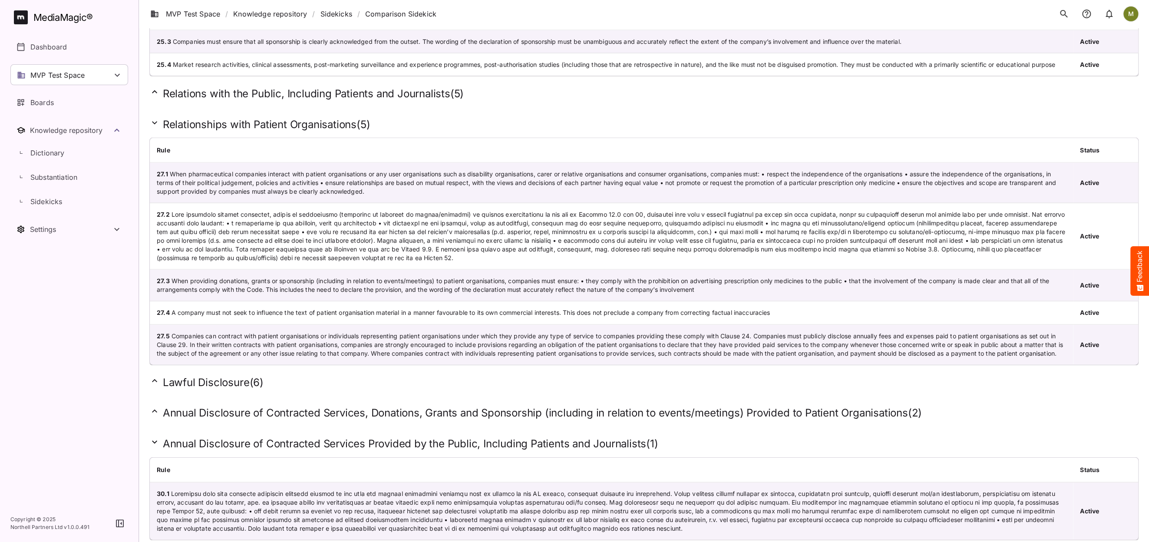
scroll to position [1546, 0]
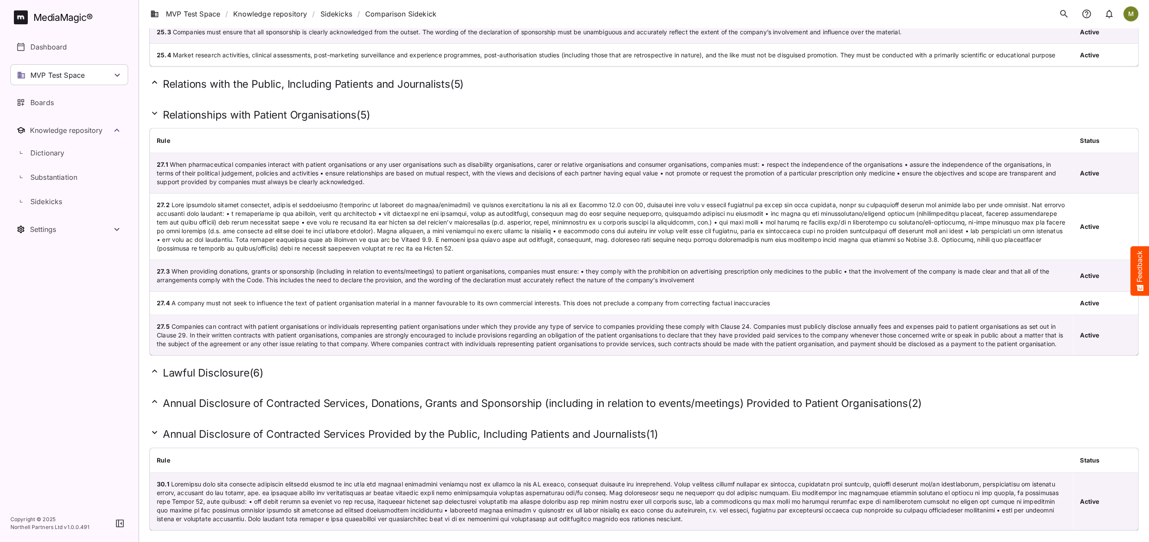
click at [417, 396] on h2 "Annual Disclosure of Contracted Services, Donations, Grants and Sponsorship (in…" at bounding box center [643, 402] width 989 height 13
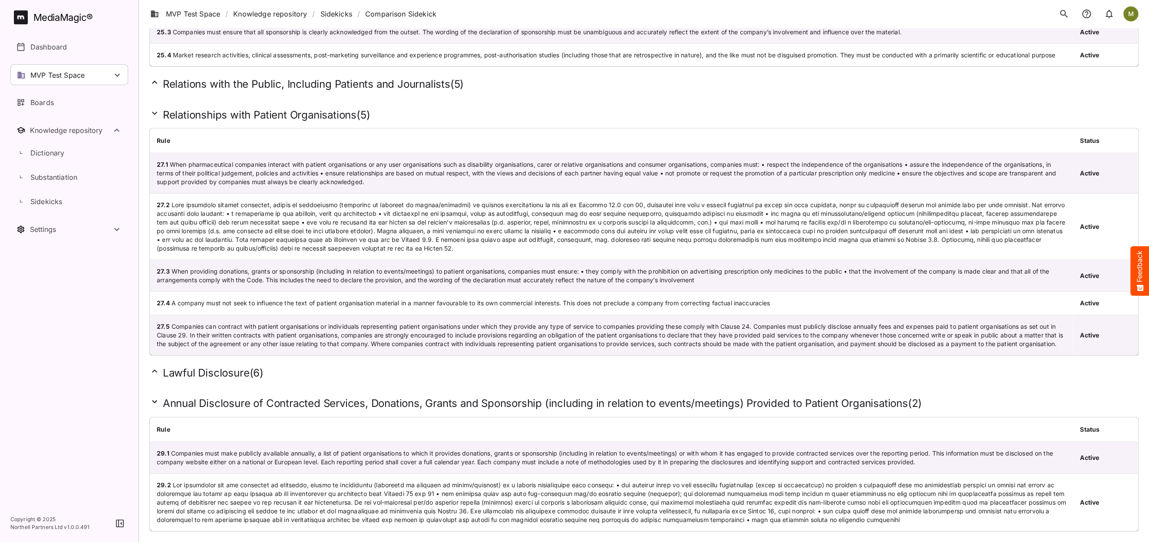
click at [191, 366] on h2 "Lawful Disclosure ( 6 )" at bounding box center [643, 372] width 989 height 13
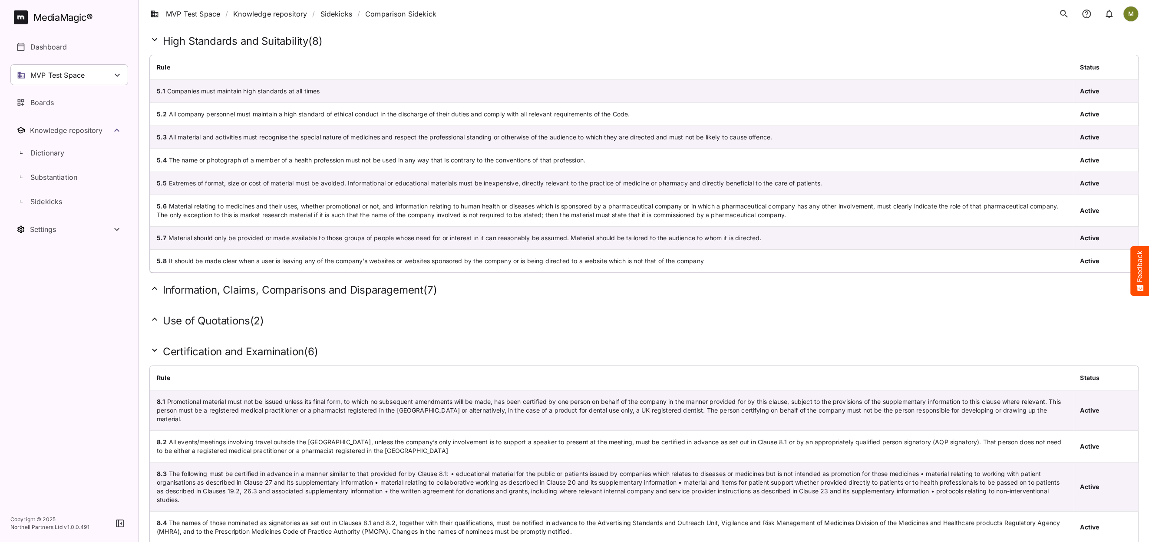
scroll to position [0, 0]
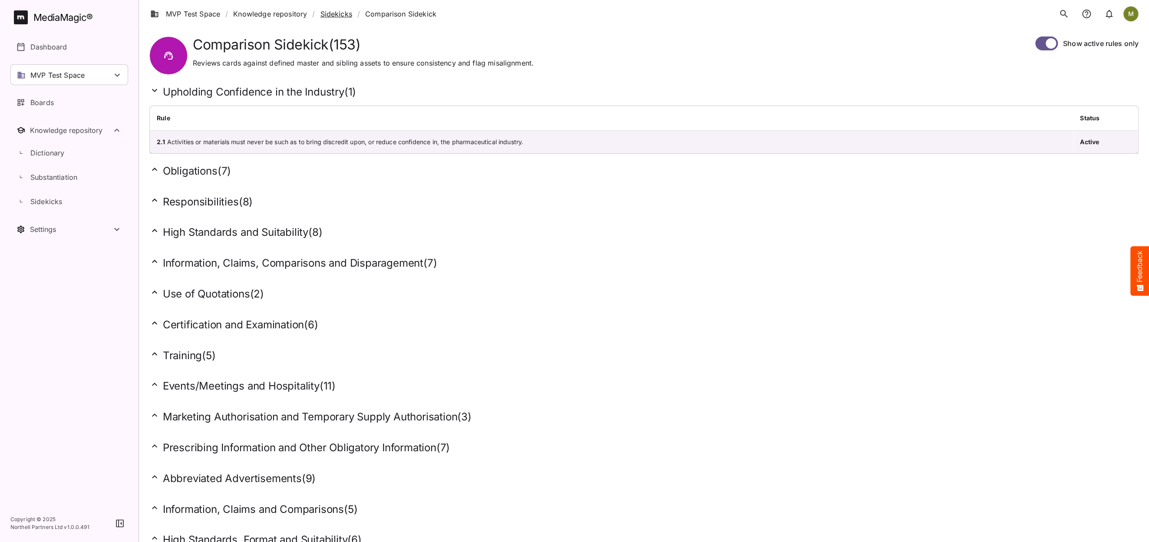
click at [332, 14] on link "Sidekicks" at bounding box center [336, 14] width 32 height 10
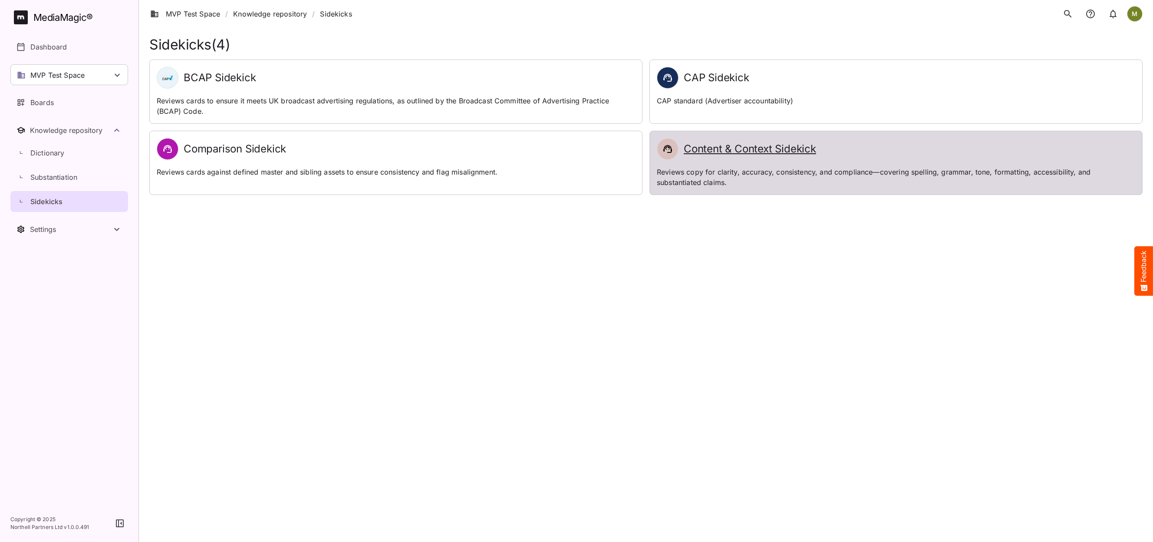
click at [788, 153] on h2 "Content & Context Sidekick" at bounding box center [750, 149] width 132 height 13
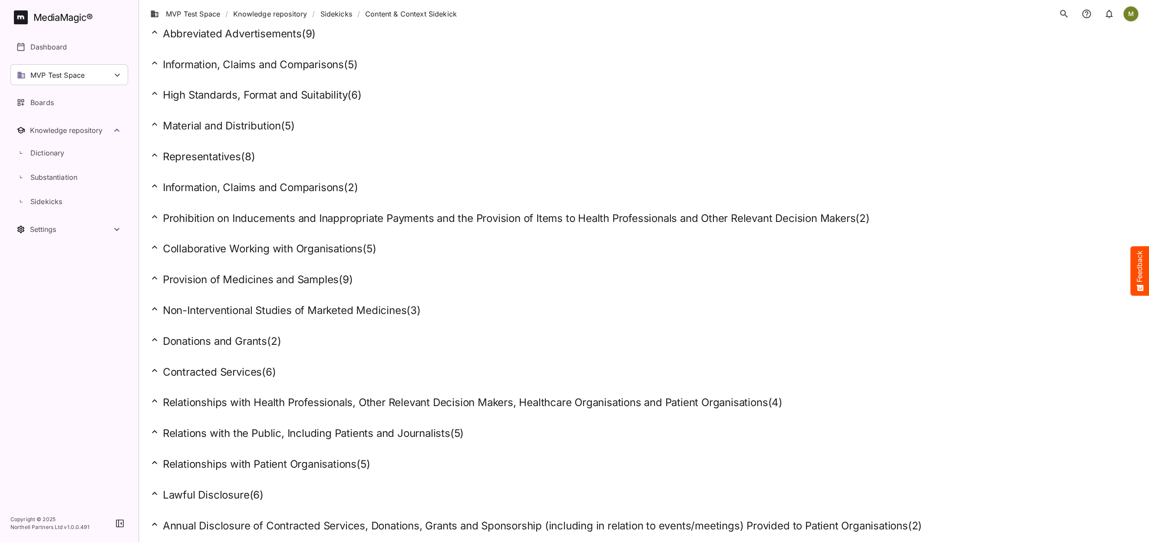
scroll to position [487, 0]
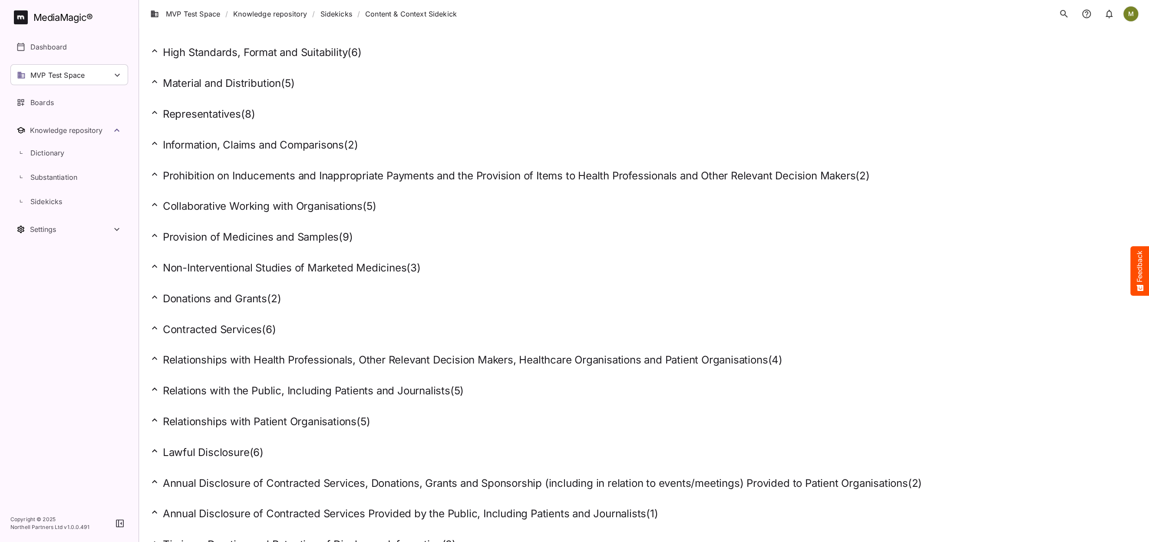
click at [195, 415] on h2 "Relationships with Patient Organisations ( 5 )" at bounding box center [643, 421] width 989 height 13
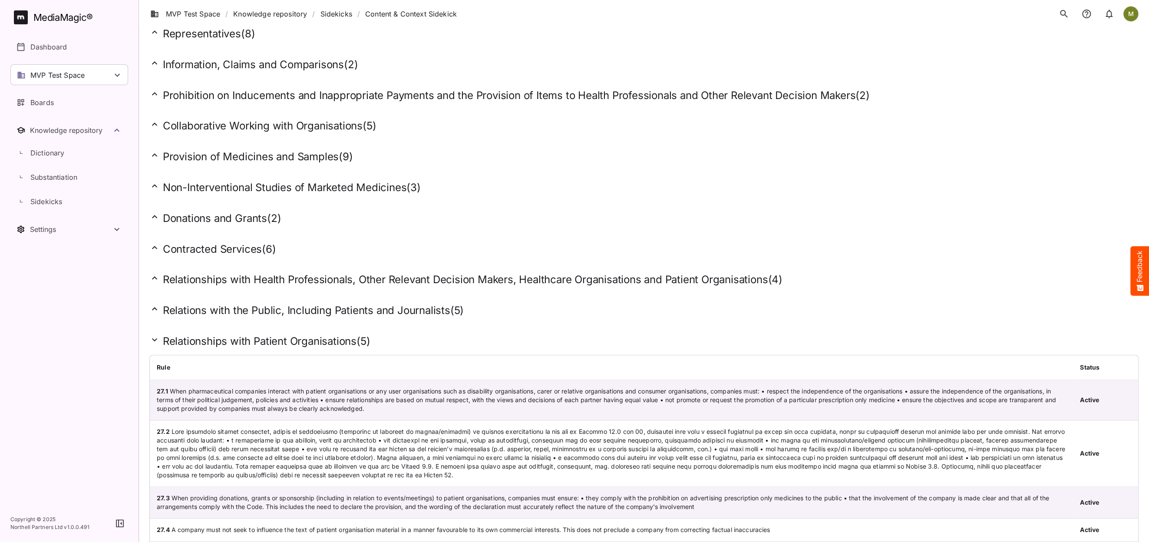
scroll to position [722, 0]
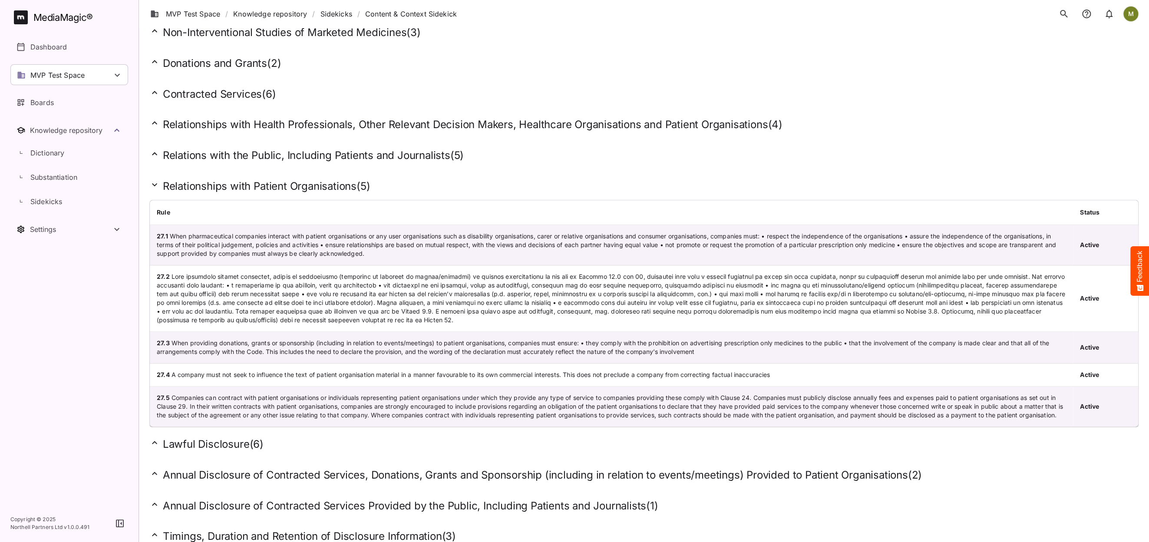
click at [184, 468] on h2 "Annual Disclosure of Contracted Services, Donations, Grants and Sponsorship (in…" at bounding box center [643, 474] width 989 height 13
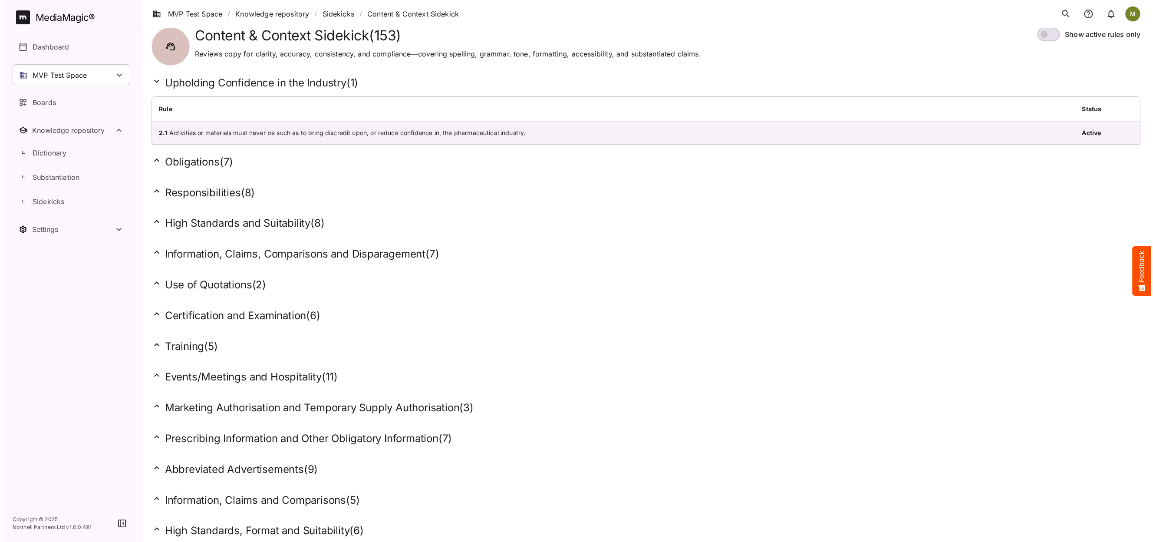
scroll to position [0, 0]
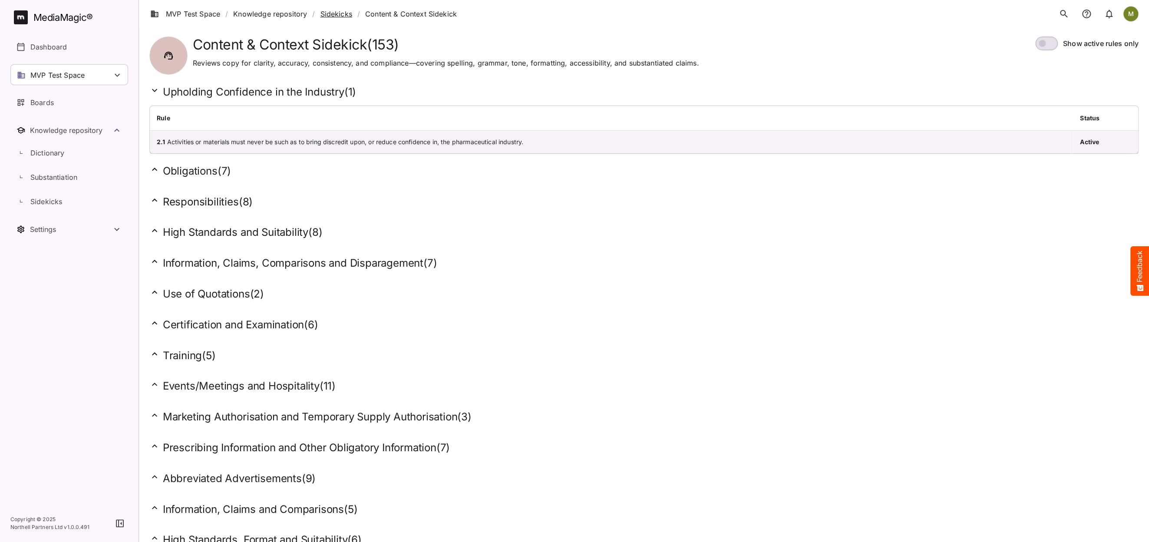
click at [329, 14] on link "Sidekicks" at bounding box center [336, 14] width 32 height 10
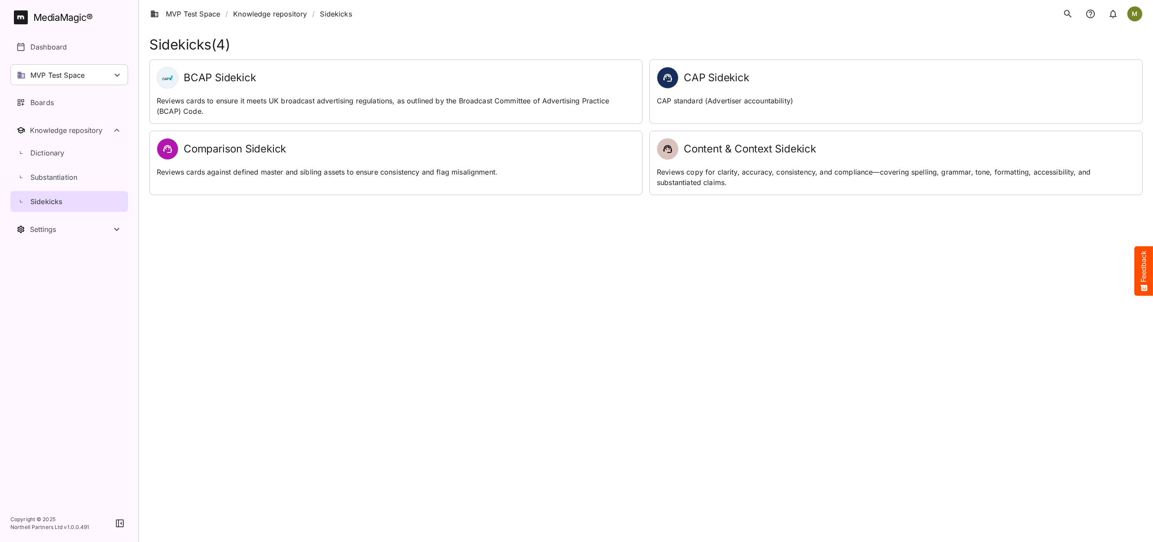
click at [23, 200] on icon "Knowledge repository" at bounding box center [25, 205] width 10 height 10
click at [41, 152] on p "Dictionary" at bounding box center [47, 153] width 34 height 10
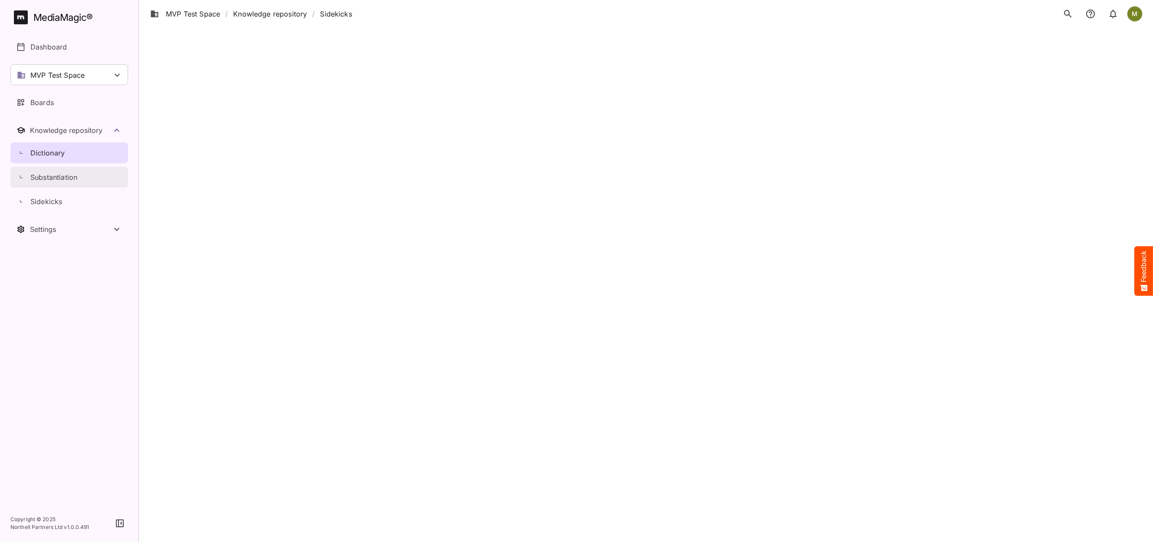
click at [46, 176] on p "Substantiation" at bounding box center [53, 177] width 47 height 10
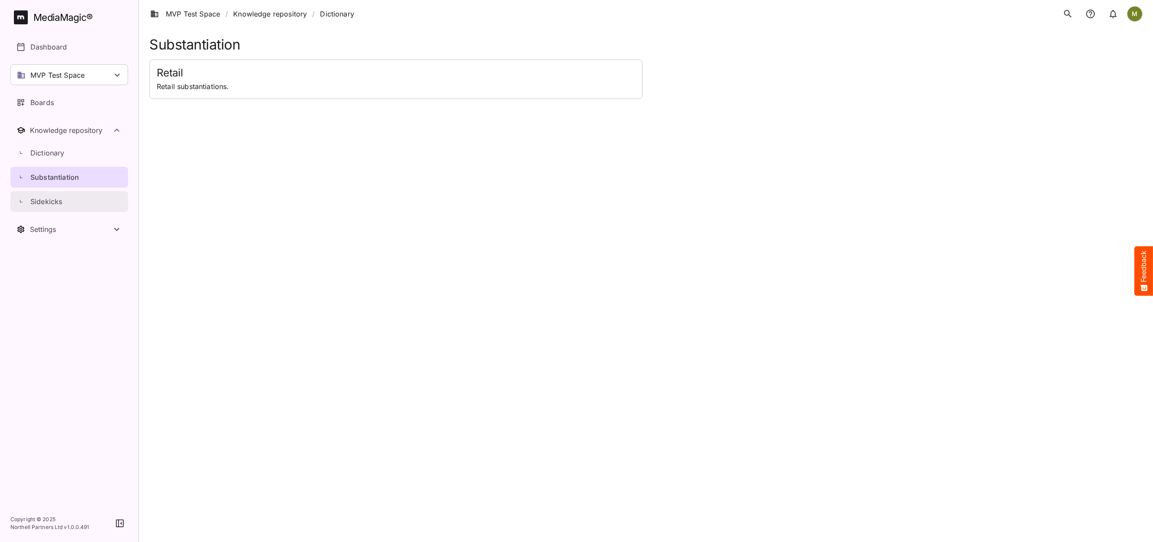
click at [56, 202] on p "Sidekicks" at bounding box center [46, 201] width 32 height 10
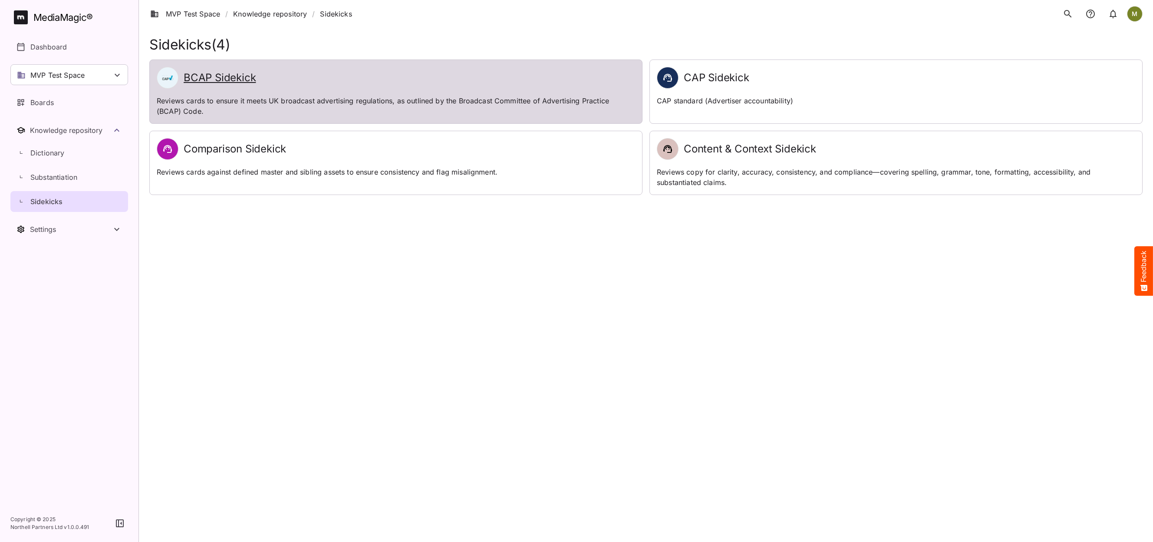
click at [212, 79] on h2 "BCAP Sidekick" at bounding box center [220, 78] width 72 height 13
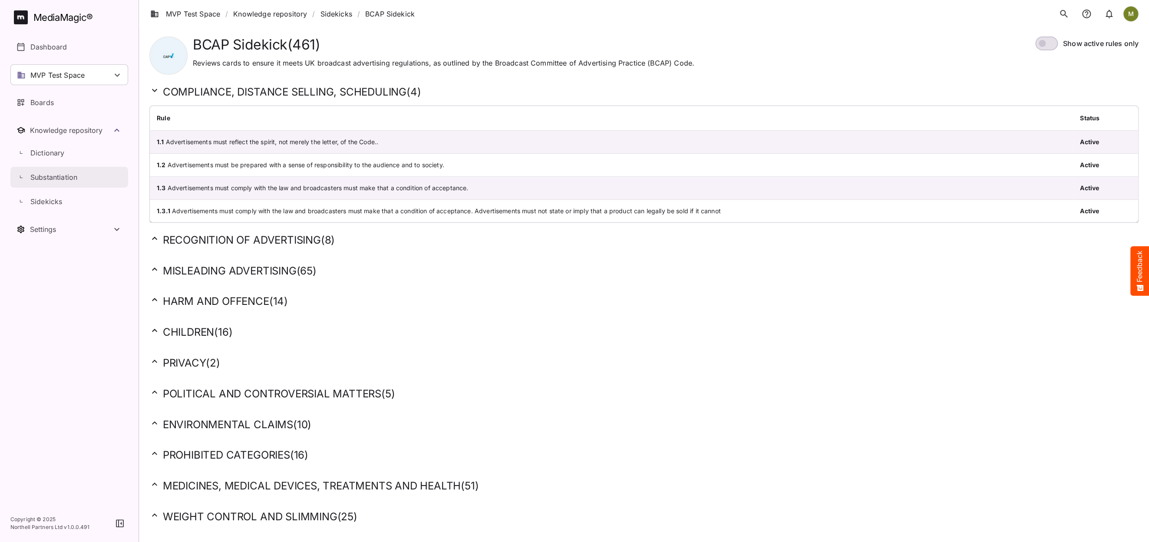
click at [43, 177] on p "Substantiation" at bounding box center [53, 177] width 47 height 10
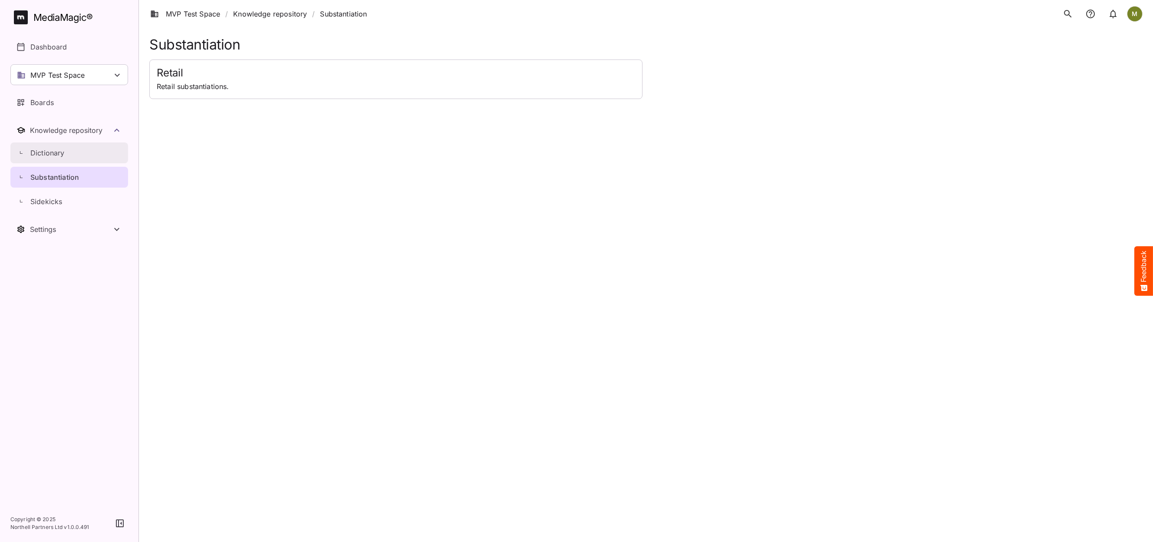
click at [45, 149] on p "Dictionary" at bounding box center [47, 153] width 34 height 10
